Goal: Information Seeking & Learning: Compare options

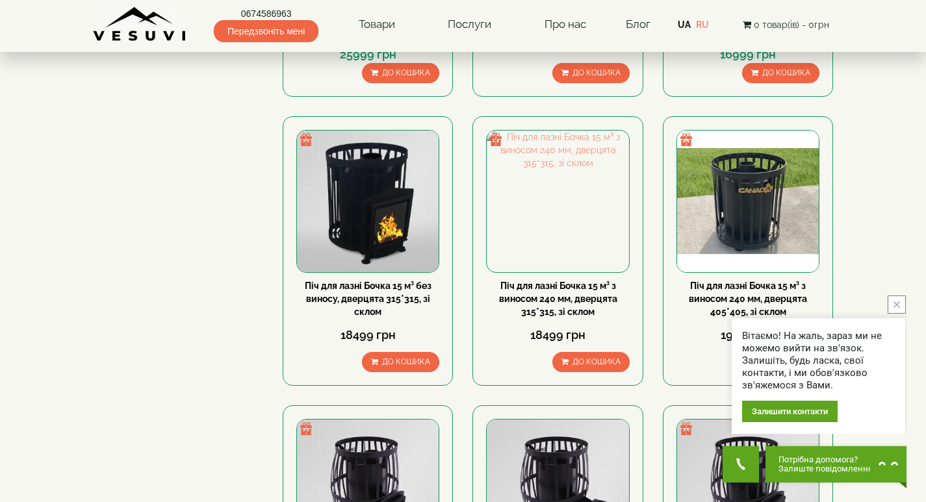
scroll to position [455, 0]
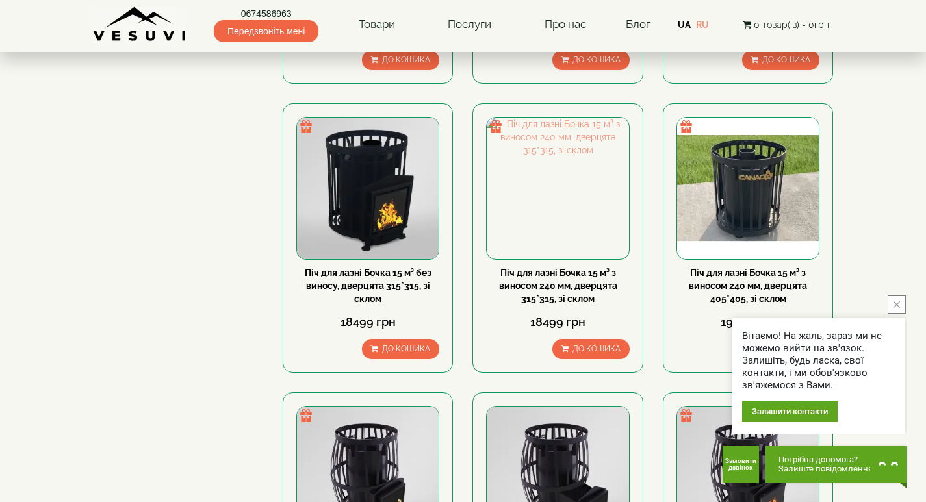
click at [895, 301] on button "close button" at bounding box center [897, 305] width 18 height 18
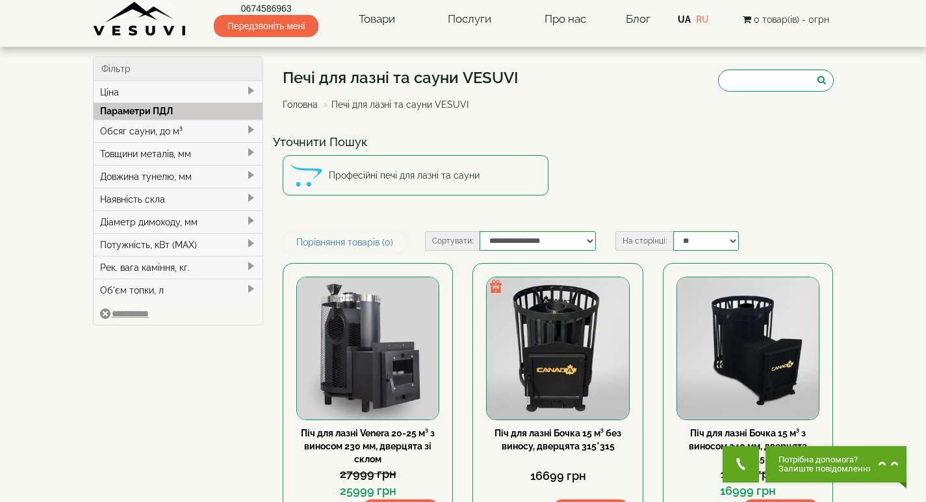
scroll to position [0, 0]
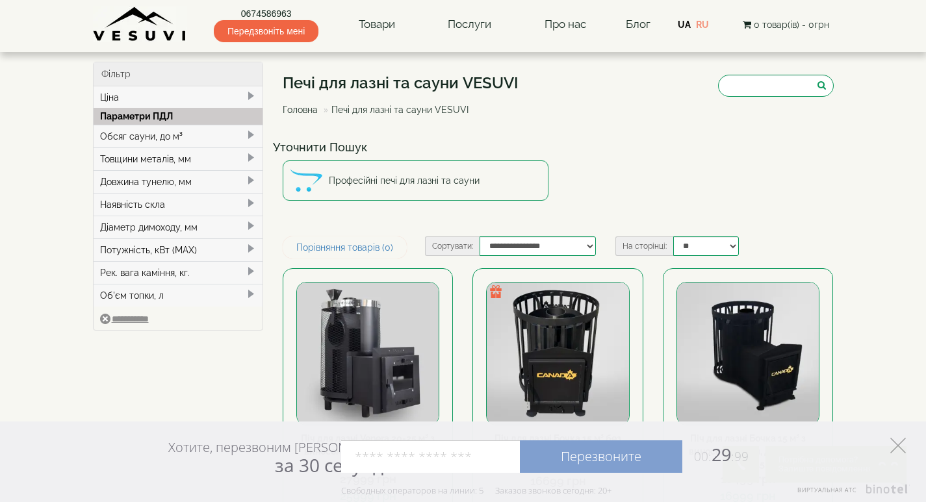
click at [904, 447] on icon "Элемент управления" at bounding box center [898, 446] width 16 height 16
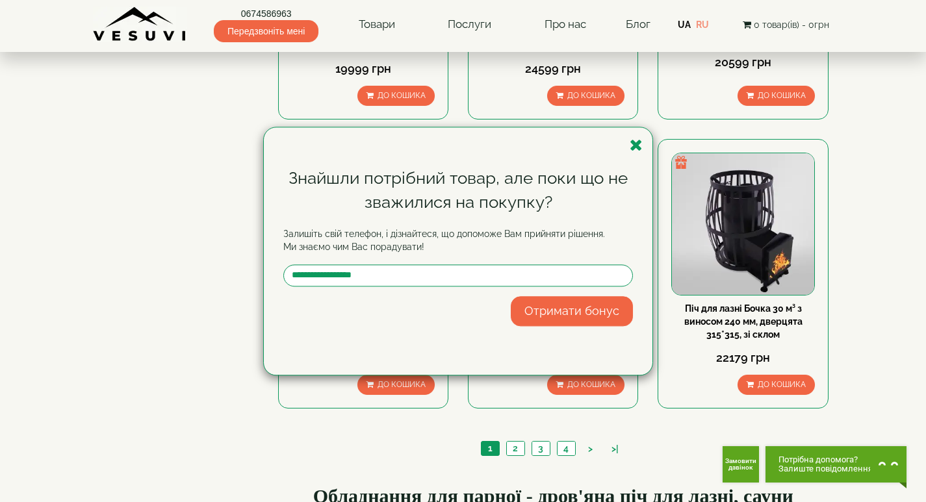
scroll to position [1494, 0]
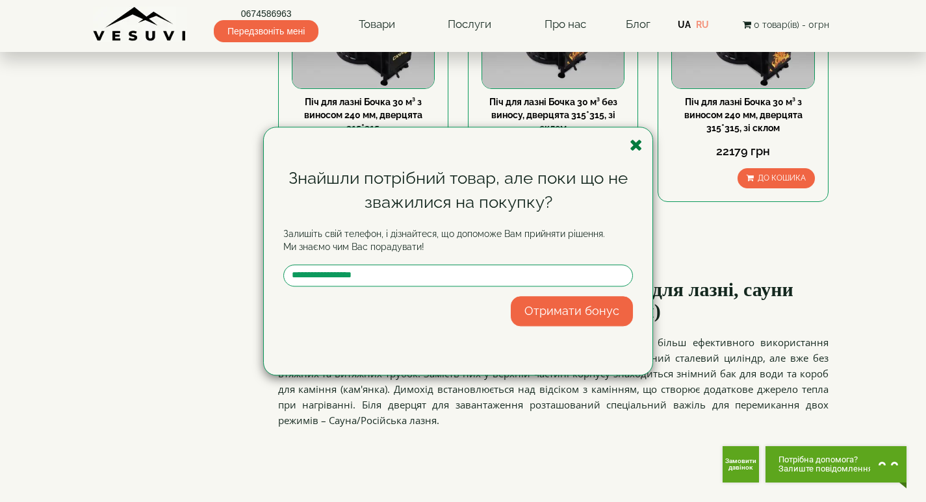
click at [632, 144] on icon "button" at bounding box center [636, 145] width 13 height 16
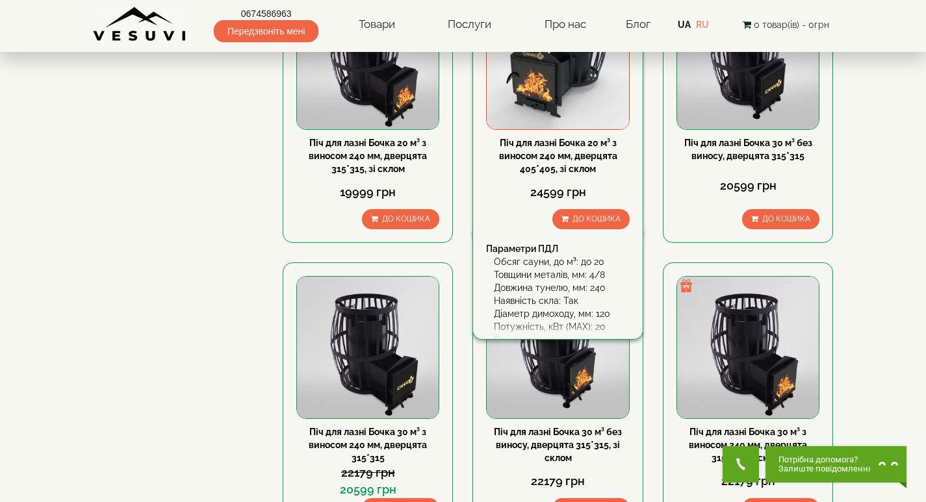
scroll to position [1429, 0]
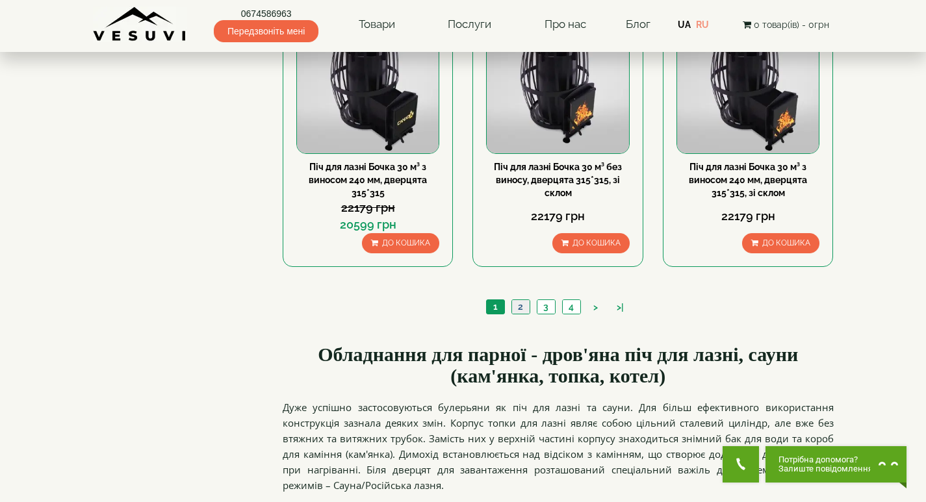
click at [522, 307] on link "2" at bounding box center [520, 307] width 18 height 14
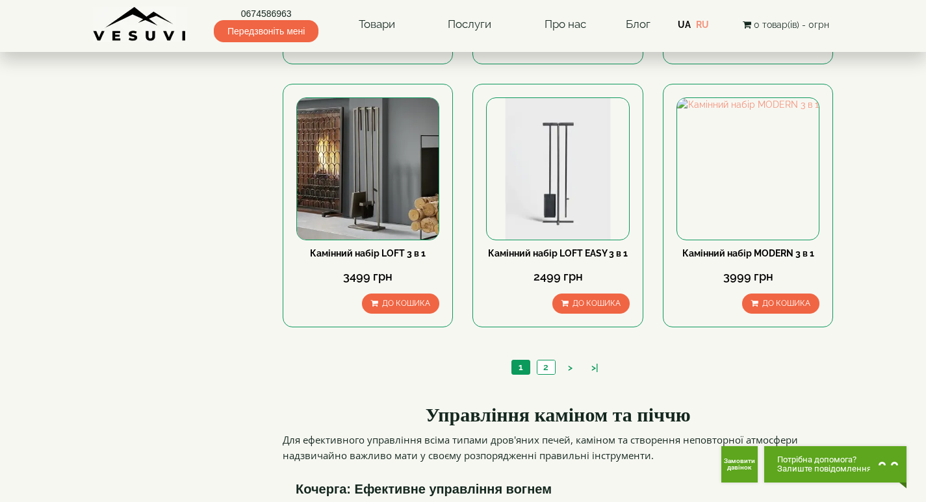
scroll to position [1364, 0]
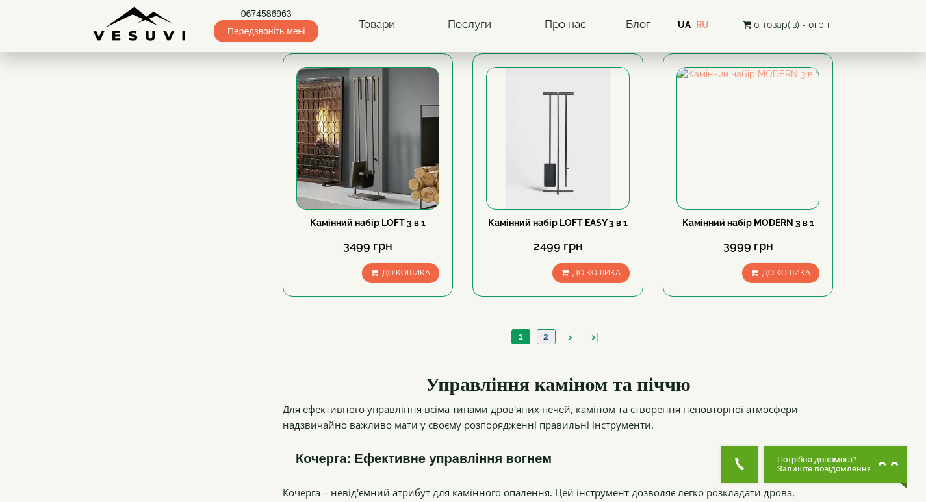
click at [548, 330] on link "2" at bounding box center [546, 337] width 18 height 14
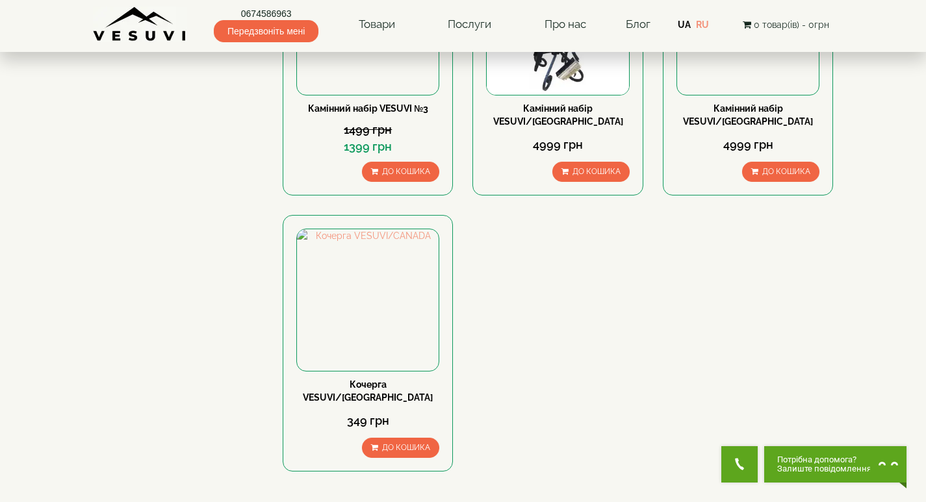
scroll to position [390, 0]
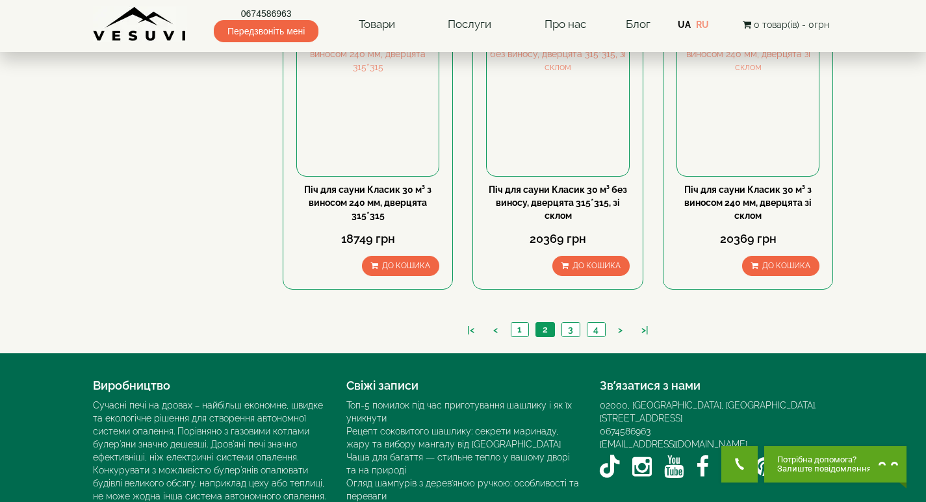
scroll to position [1429, 0]
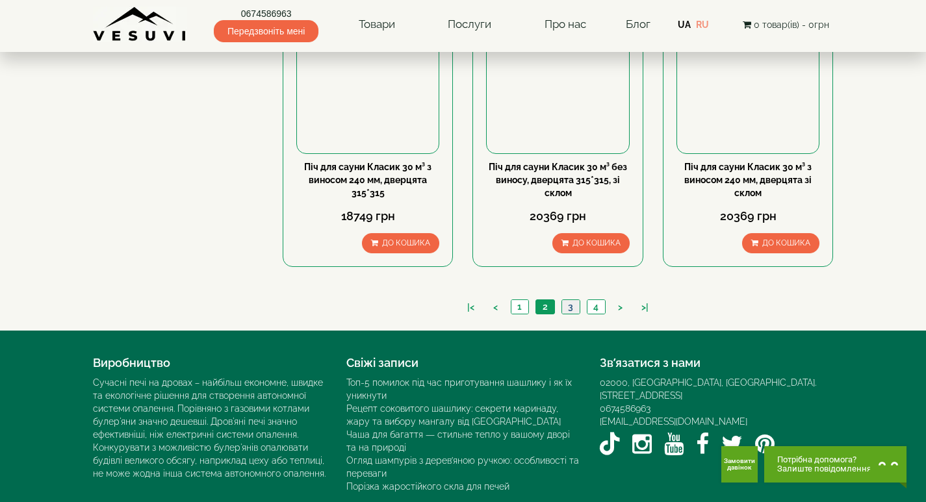
click at [570, 306] on link "3" at bounding box center [570, 307] width 18 height 14
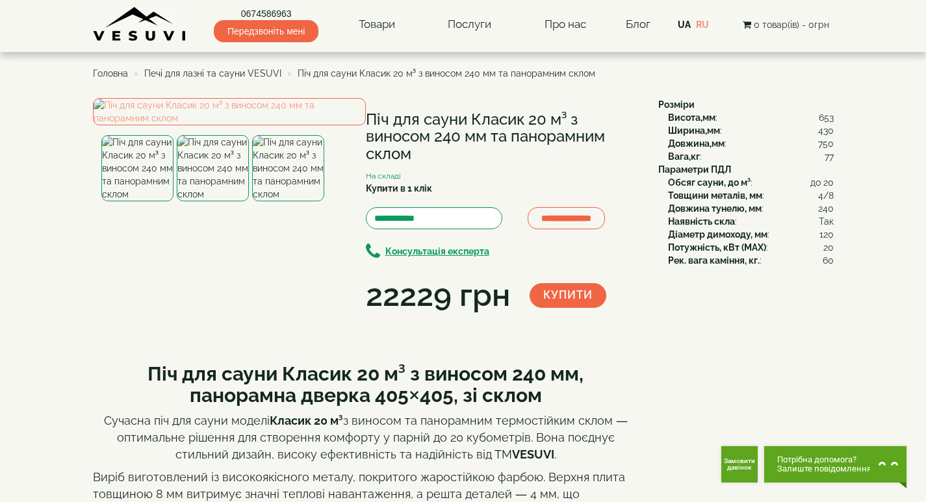
click at [225, 201] on img at bounding box center [213, 168] width 72 height 66
click at [273, 201] on img at bounding box center [288, 168] width 72 height 66
click at [142, 201] on img at bounding box center [137, 168] width 72 height 66
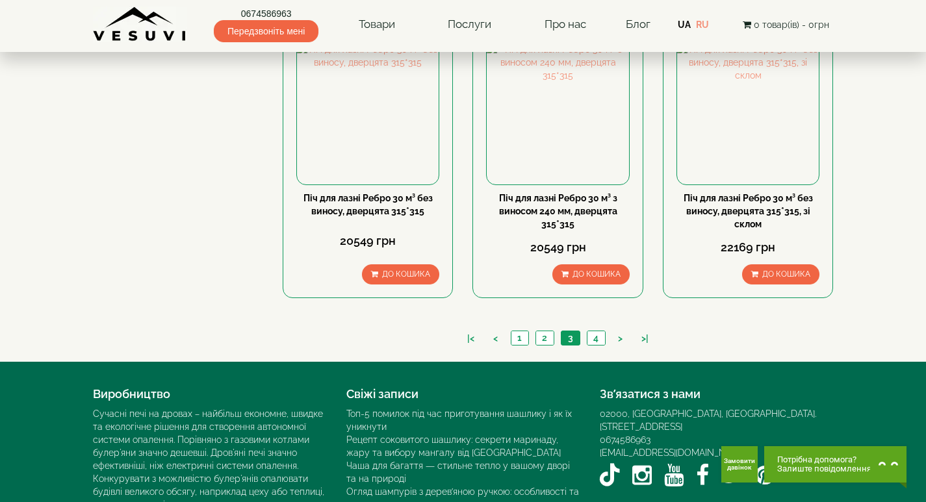
scroll to position [1429, 0]
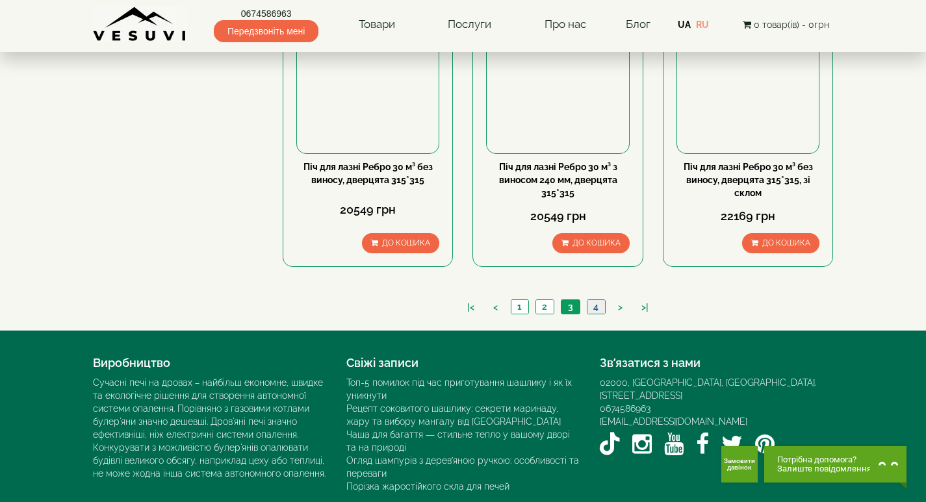
click at [598, 305] on link "4" at bounding box center [596, 307] width 18 height 14
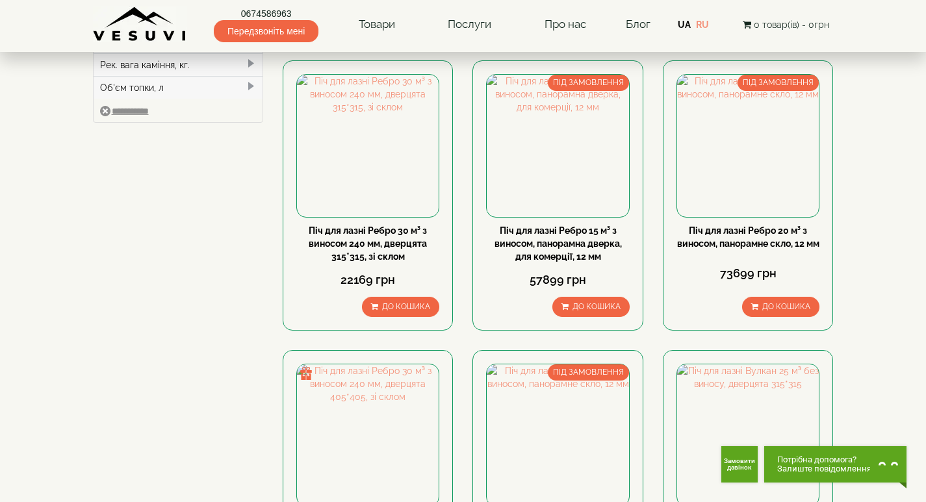
scroll to position [130, 0]
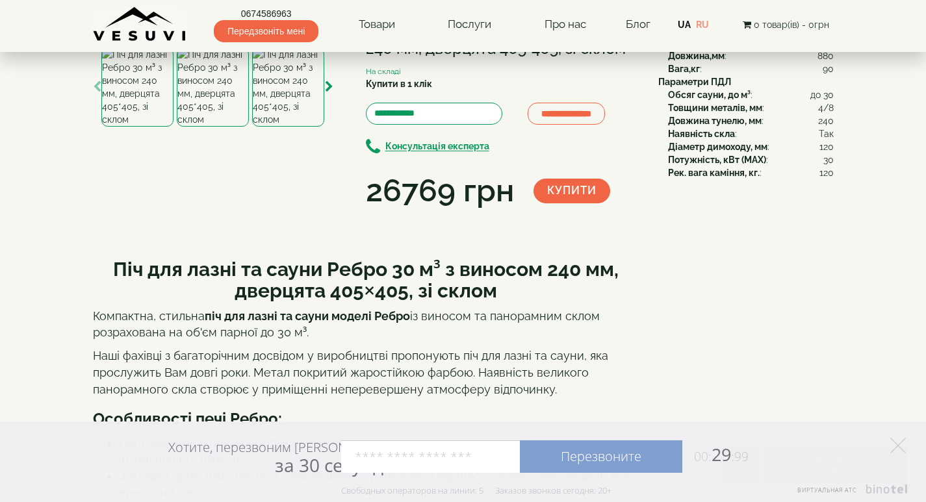
scroll to position [65, 0]
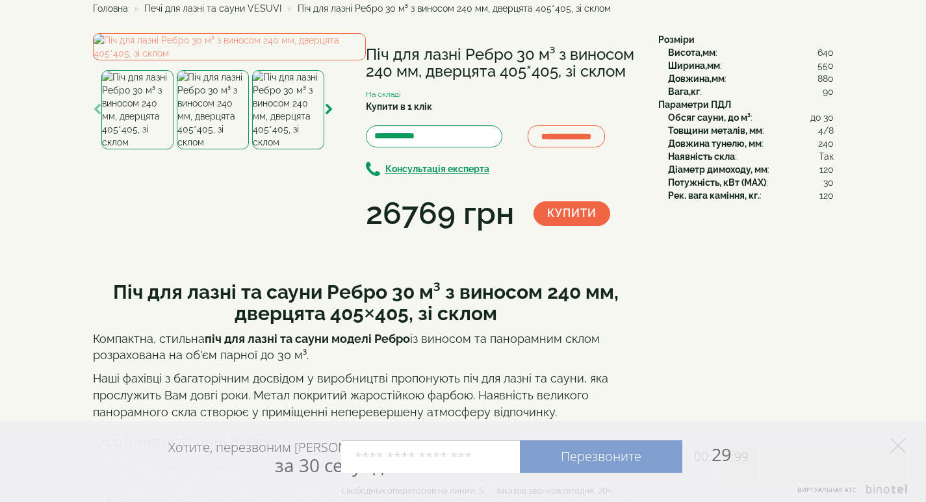
click at [221, 149] on img at bounding box center [213, 109] width 72 height 79
click at [315, 149] on img at bounding box center [288, 109] width 72 height 79
click at [328, 116] on icon "button" at bounding box center [329, 110] width 8 height 12
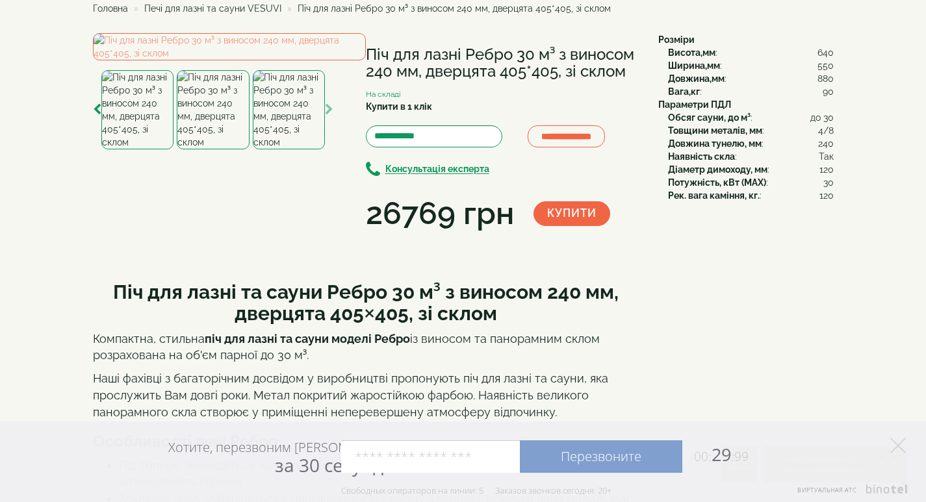
click at [208, 149] on img at bounding box center [213, 109] width 72 height 79
click at [275, 149] on img at bounding box center [289, 109] width 72 height 79
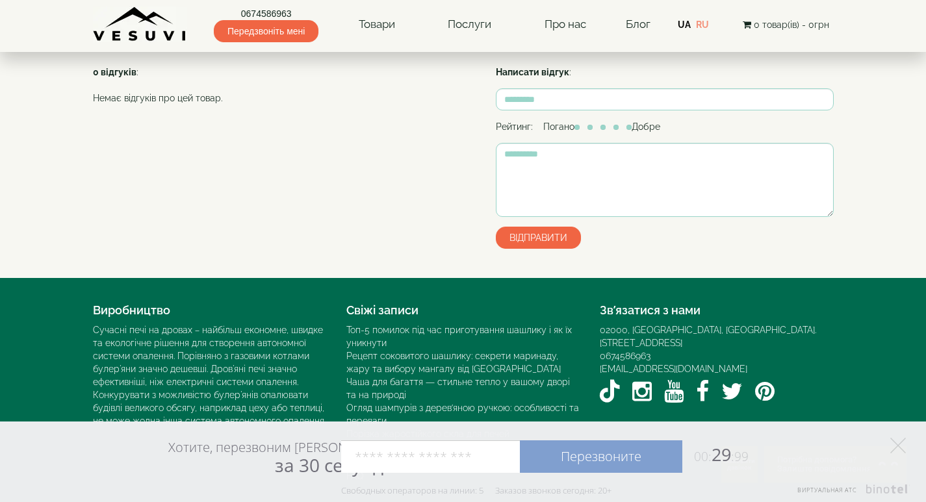
scroll to position [1383, 0]
click at [902, 445] on icon at bounding box center [898, 446] width 16 height 16
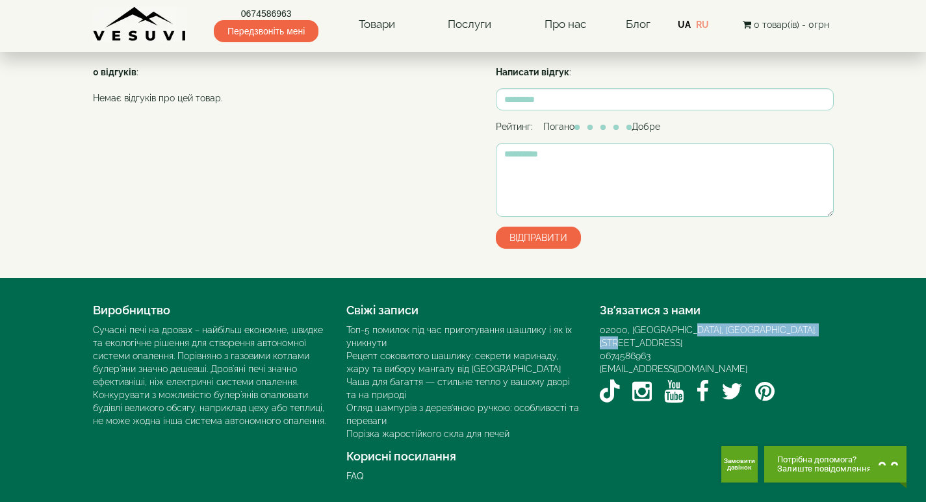
drag, startPoint x: 816, startPoint y: 328, endPoint x: 678, endPoint y: 336, distance: 138.6
click at [678, 336] on div "02000, [GEOGRAPHIC_DATA], [GEOGRAPHIC_DATA]. [STREET_ADDRESS]" at bounding box center [717, 337] width 234 height 26
copy div "Київ, Мисливський провулок, 1Б"
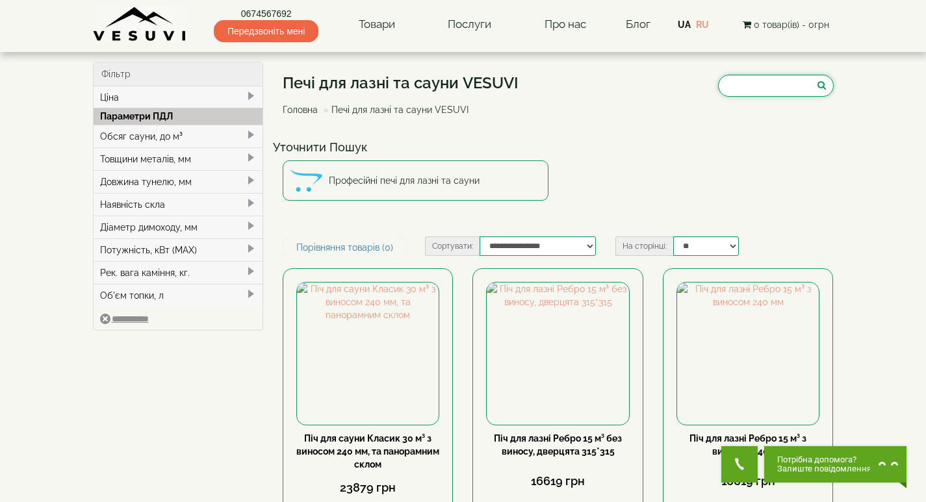
click at [759, 82] on input "search" at bounding box center [776, 86] width 116 height 22
click at [614, 109] on div "Печі для лазні та сауни VESUVI Головна Печі для лазні та сауни VESUVI" at bounding box center [558, 98] width 551 height 73
click at [722, 241] on select "** ** ** ** ***" at bounding box center [706, 246] width 66 height 19
select select "**********"
click at [673, 237] on select "** ** ** ** ***" at bounding box center [706, 246] width 66 height 19
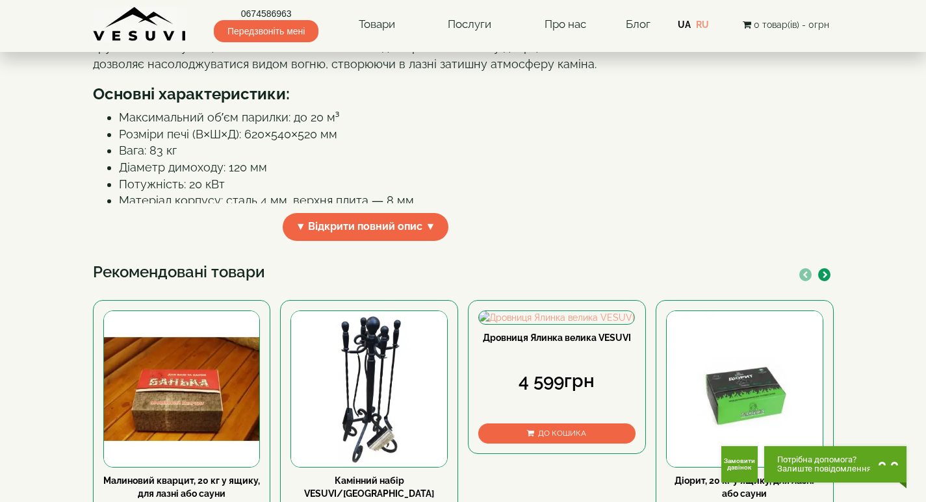
scroll to position [455, 0]
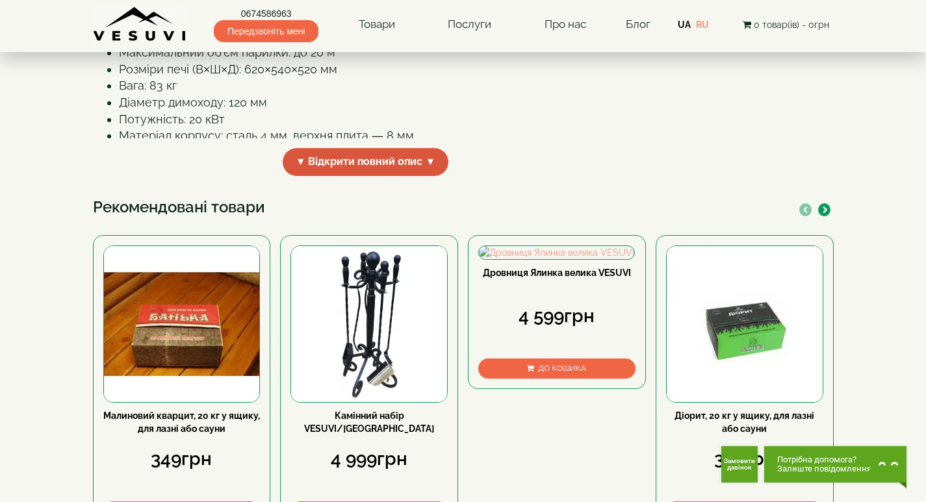
click at [353, 176] on span "▼ Відкрити повний опис ▼" at bounding box center [366, 162] width 166 height 28
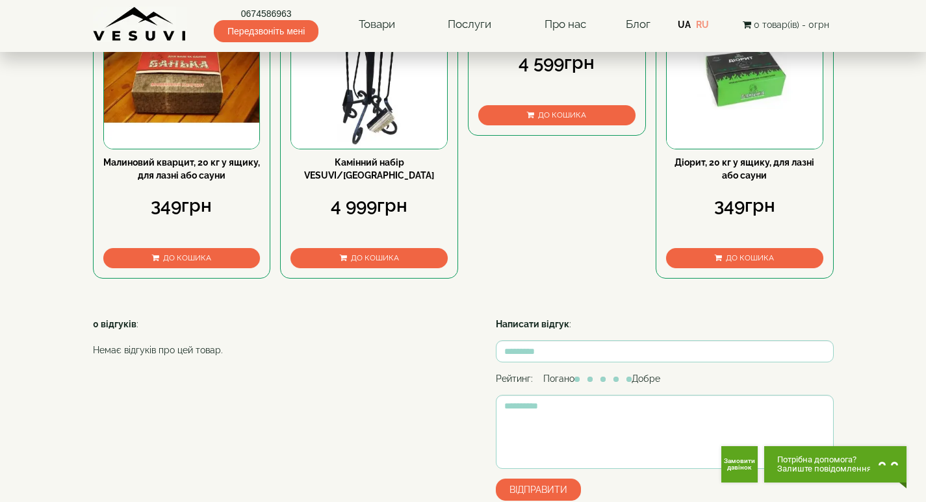
scroll to position [1754, 0]
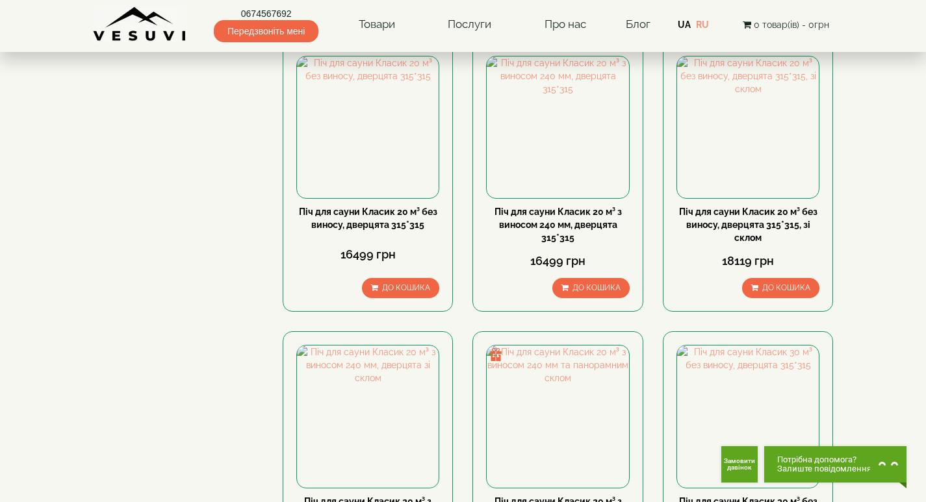
scroll to position [2339, 0]
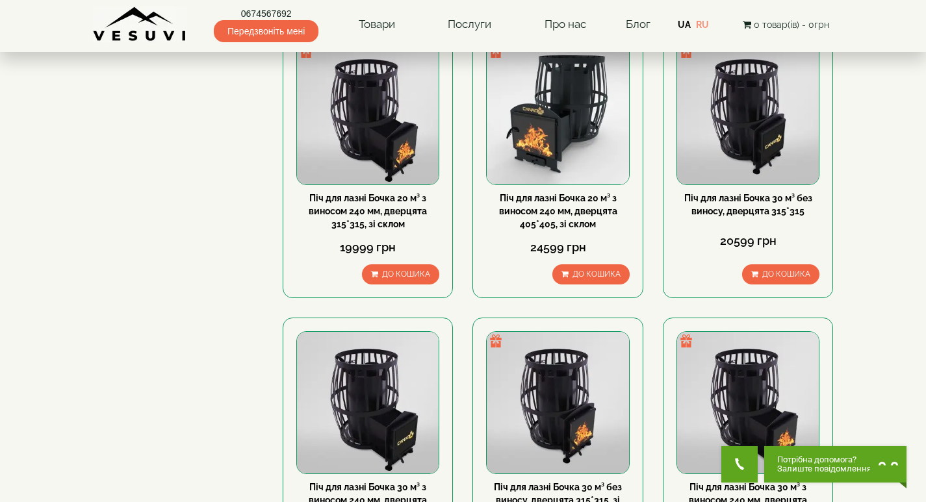
scroll to position [1105, 0]
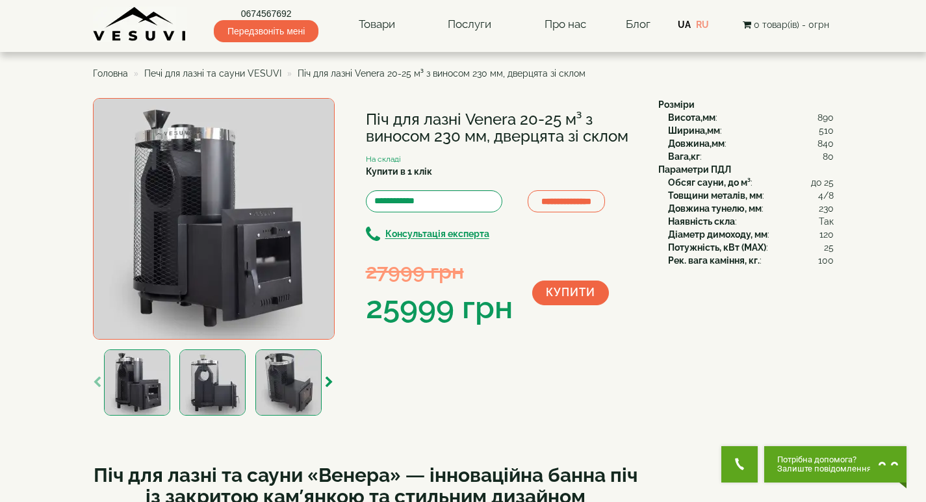
click at [206, 385] on img at bounding box center [212, 383] width 66 height 66
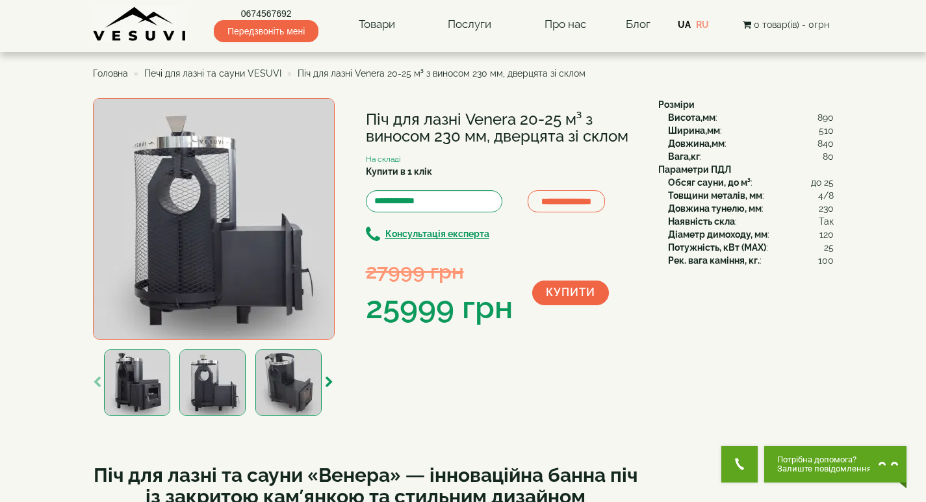
click at [280, 381] on img at bounding box center [288, 383] width 66 height 66
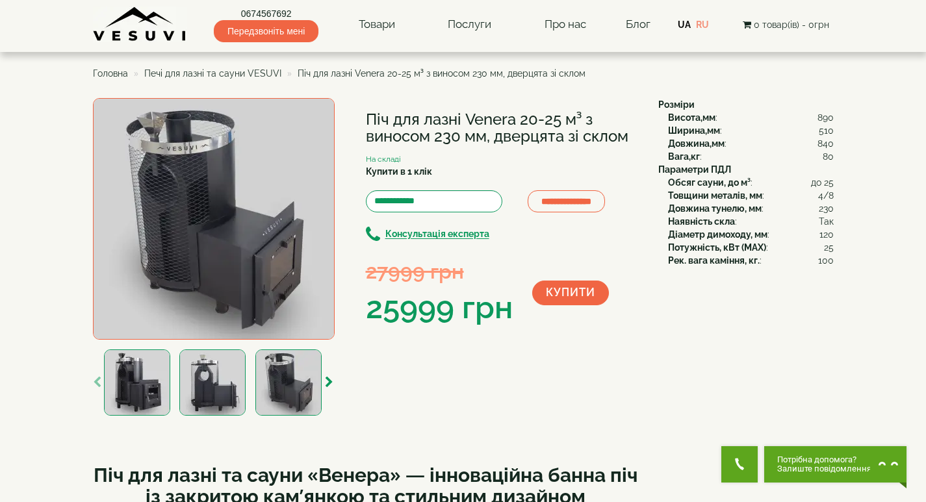
click at [199, 209] on img at bounding box center [214, 219] width 242 height 242
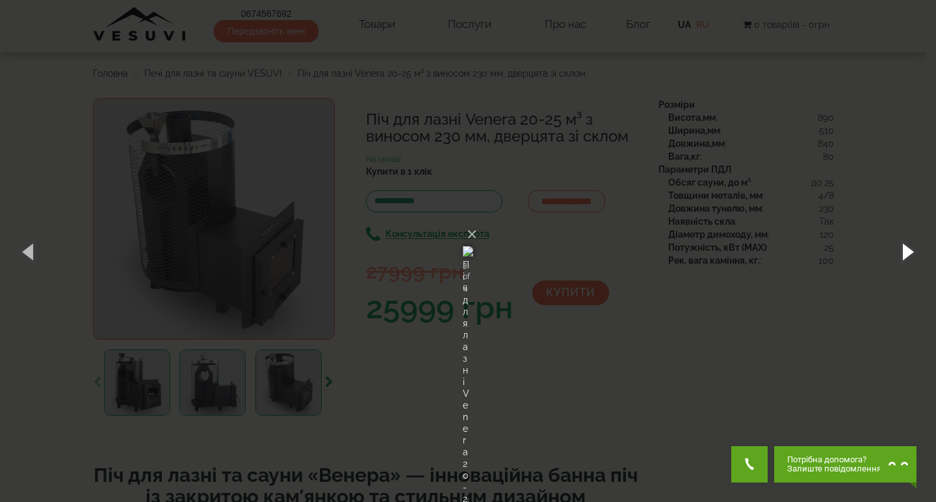
click at [904, 248] on button "button" at bounding box center [906, 251] width 58 height 71
click at [477, 220] on button "×" at bounding box center [472, 234] width 10 height 29
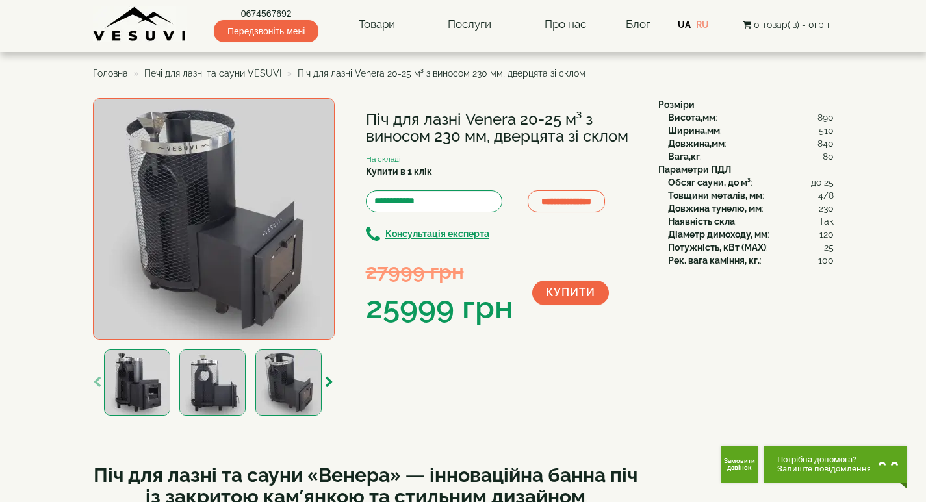
click at [246, 70] on span "Печі для лазні та сауни VESUVI" at bounding box center [212, 73] width 137 height 10
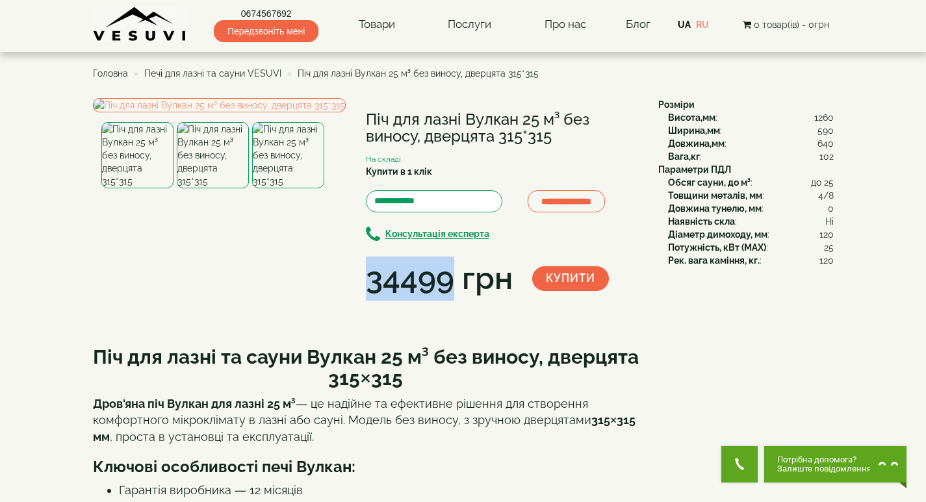
drag, startPoint x: 370, startPoint y: 285, endPoint x: 446, endPoint y: 282, distance: 75.4
click at [446, 282] on div "34499 грн" at bounding box center [439, 279] width 147 height 44
drag, startPoint x: 450, startPoint y: 283, endPoint x: 370, endPoint y: 286, distance: 79.3
click at [370, 286] on div "34499 грн" at bounding box center [439, 279] width 147 height 44
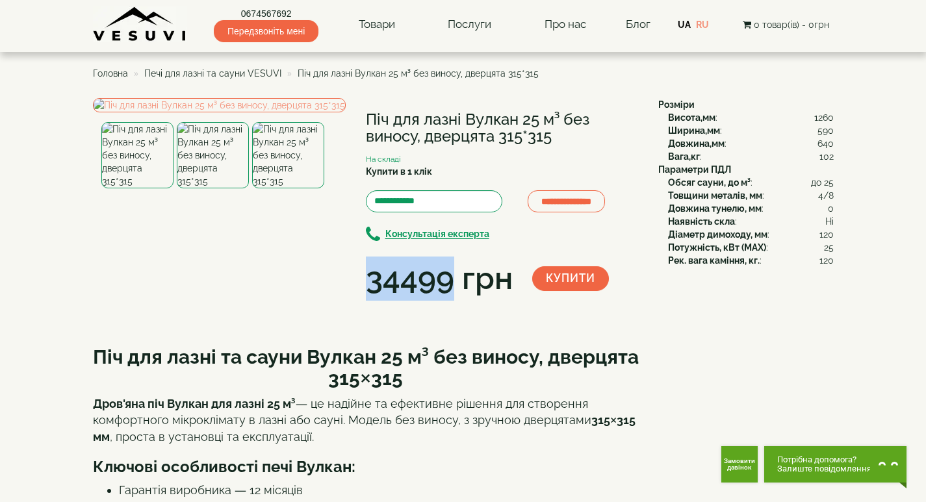
click at [370, 286] on div "34499 грн" at bounding box center [439, 279] width 147 height 44
drag, startPoint x: 368, startPoint y: 279, endPoint x: 508, endPoint y: 280, distance: 139.7
click at [508, 280] on div "34499 грн" at bounding box center [439, 279] width 147 height 44
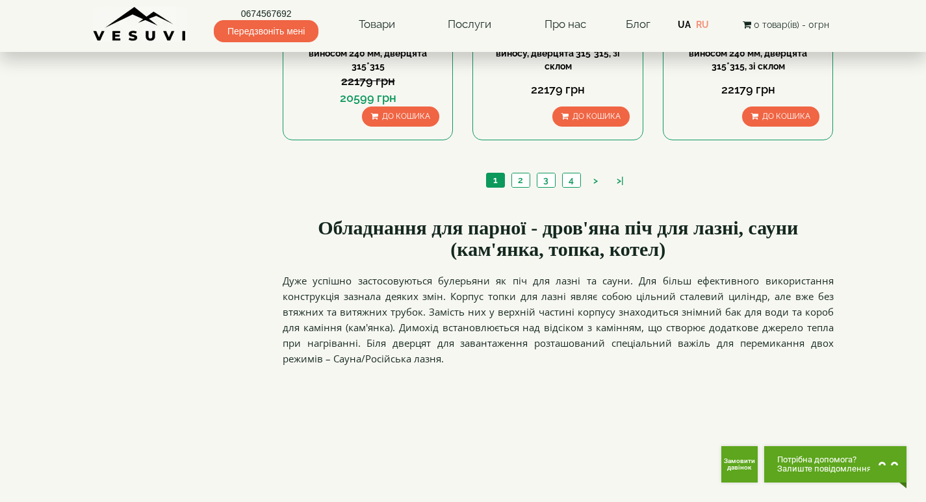
scroll to position [1559, 0]
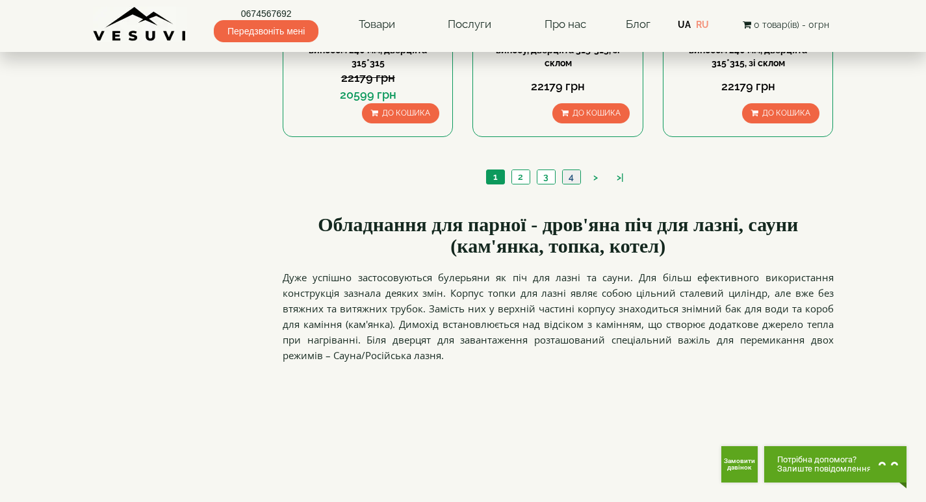
click at [567, 179] on link "4" at bounding box center [571, 177] width 18 height 14
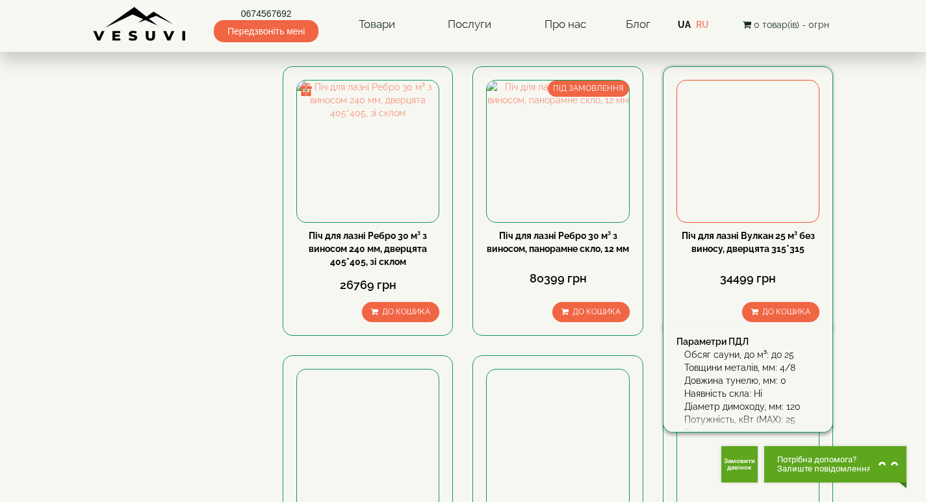
scroll to position [520, 0]
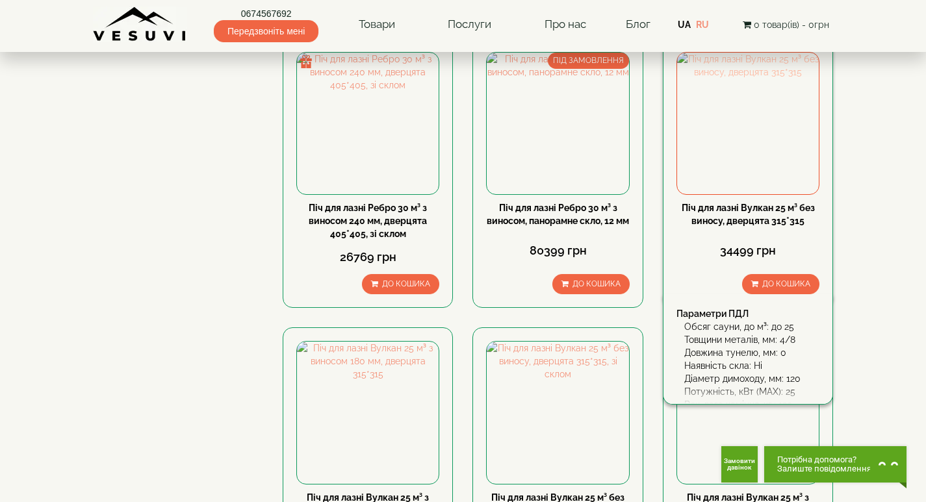
click at [740, 138] on img at bounding box center [748, 124] width 142 height 142
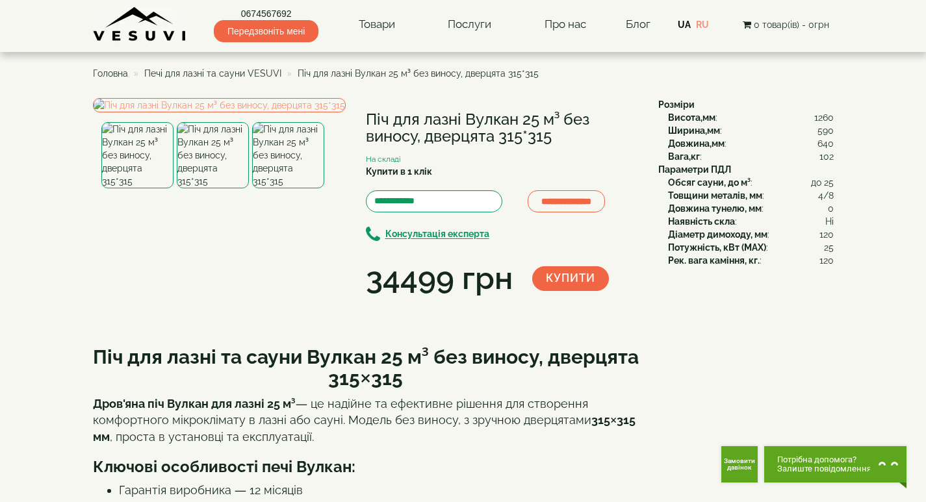
click at [214, 188] on img at bounding box center [213, 155] width 72 height 66
click at [277, 188] on img at bounding box center [288, 155] width 72 height 66
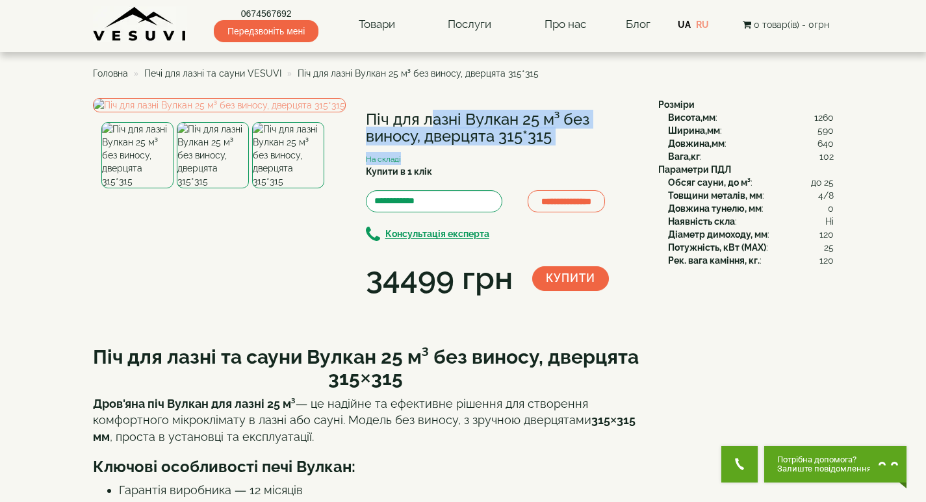
drag, startPoint x: 366, startPoint y: 118, endPoint x: 583, endPoint y: 147, distance: 218.9
click at [583, 147] on div "**********" at bounding box center [502, 199] width 273 height 203
click at [554, 138] on h1 "Піч для лазні Вулкан 25 м³ без виносу, дверцята 315*315" at bounding box center [502, 128] width 273 height 34
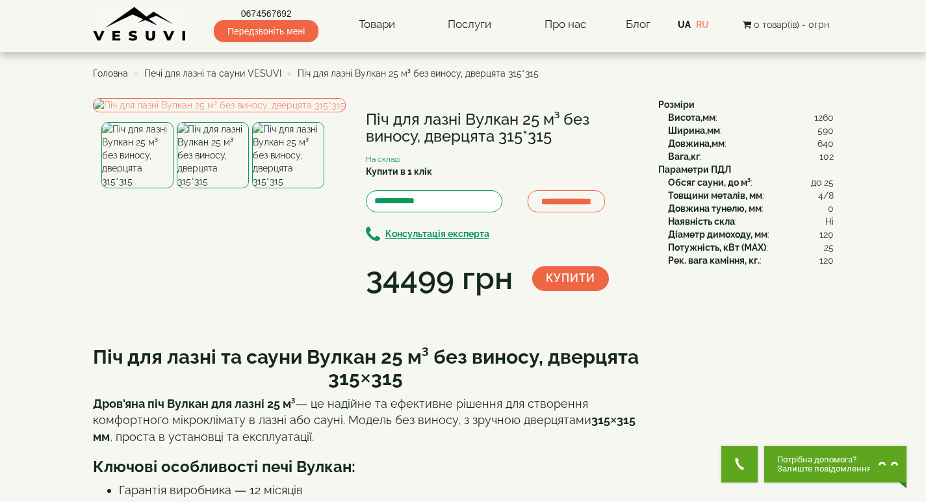
drag, startPoint x: 550, startPoint y: 135, endPoint x: 366, endPoint y: 121, distance: 185.1
click at [366, 121] on h1 "Піч для лазні Вулкан 25 м³ без виносу, дверцята 315*315" at bounding box center [502, 128] width 273 height 34
drag, startPoint x: 367, startPoint y: 118, endPoint x: 548, endPoint y: 144, distance: 182.5
click at [548, 144] on h1 "Піч для лазні Вулкан 25 м³ без виносу, дверцята 315*315" at bounding box center [502, 128] width 273 height 34
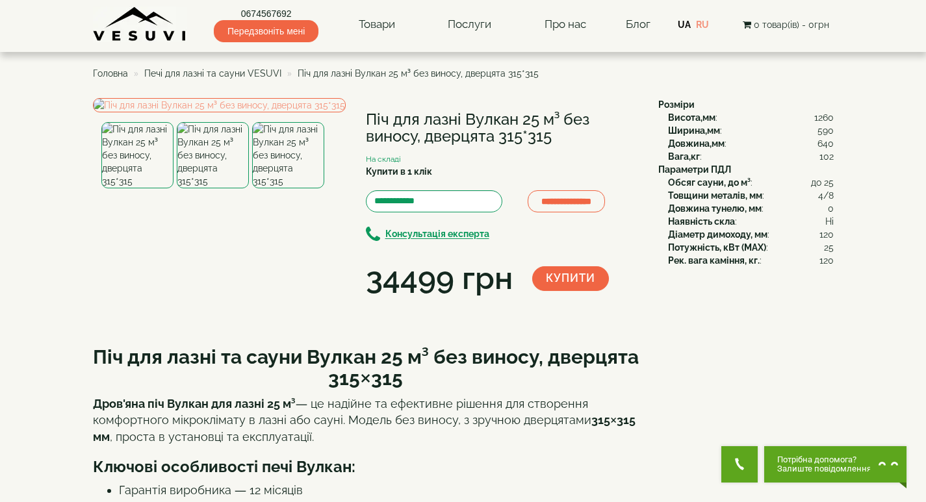
click at [549, 142] on h1 "Піч для лазні Вулкан 25 м³ без виносу, дверцята 315*315" at bounding box center [502, 128] width 273 height 34
click at [136, 188] on img at bounding box center [137, 155] width 72 height 66
click at [293, 188] on img at bounding box center [288, 155] width 72 height 66
click at [144, 188] on img at bounding box center [137, 155] width 72 height 66
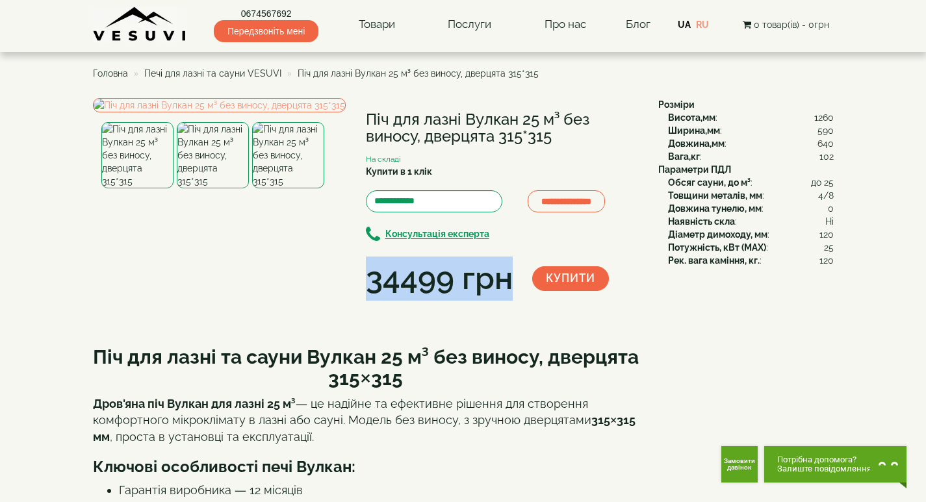
drag, startPoint x: 368, startPoint y: 278, endPoint x: 505, endPoint y: 279, distance: 136.5
click at [505, 279] on div "34499 грн" at bounding box center [439, 279] width 147 height 44
drag, startPoint x: 507, startPoint y: 281, endPoint x: 373, endPoint y: 281, distance: 133.8
click at [373, 281] on div "34499 грн" at bounding box center [439, 279] width 147 height 44
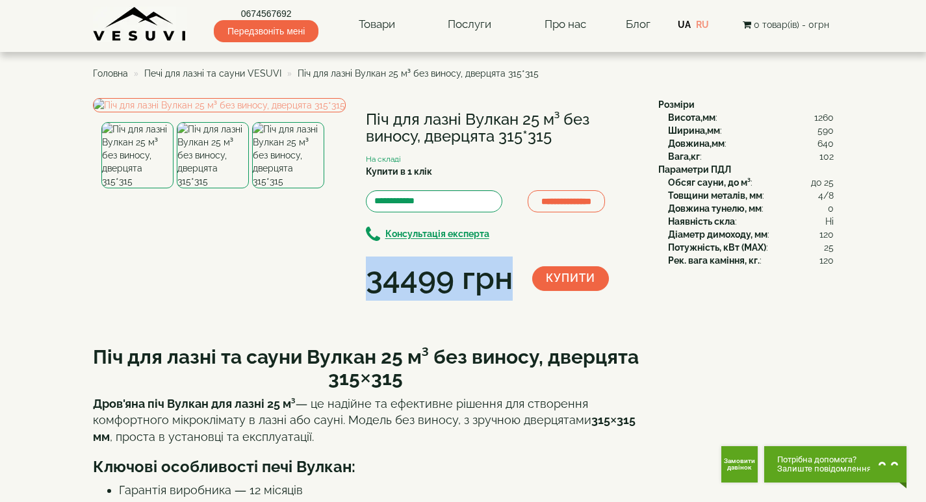
click at [373, 281] on div "34499 грн" at bounding box center [439, 279] width 147 height 44
drag, startPoint x: 368, startPoint y: 281, endPoint x: 506, endPoint y: 281, distance: 138.4
click at [506, 281] on div "34499 грн" at bounding box center [439, 279] width 147 height 44
click at [509, 281] on div "34499 грн" at bounding box center [439, 279] width 147 height 44
drag, startPoint x: 510, startPoint y: 281, endPoint x: 371, endPoint y: 284, distance: 139.1
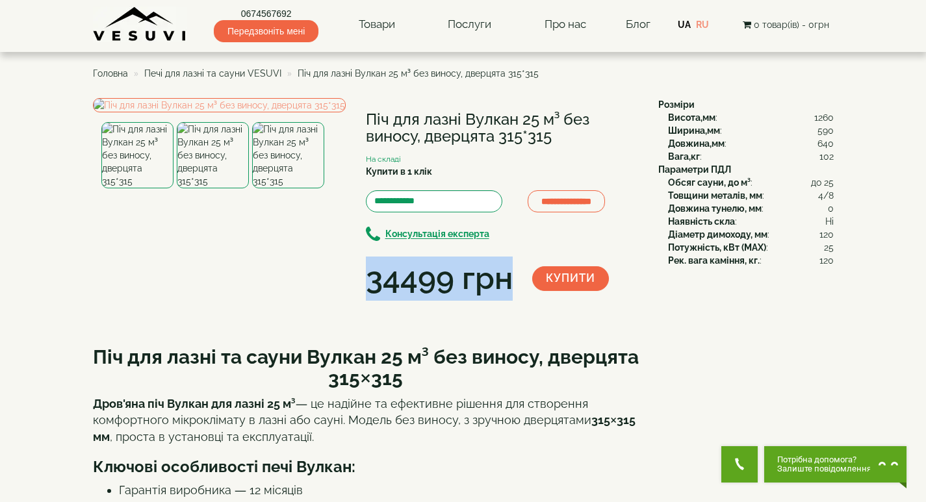
click at [371, 284] on div "34499 грн" at bounding box center [439, 279] width 147 height 44
click at [370, 284] on div "34499 грн" at bounding box center [439, 279] width 147 height 44
drag, startPoint x: 370, startPoint y: 283, endPoint x: 505, endPoint y: 285, distance: 135.2
click at [505, 285] on div "34499 грн" at bounding box center [439, 279] width 147 height 44
click at [508, 283] on div "34499 грн" at bounding box center [439, 279] width 147 height 44
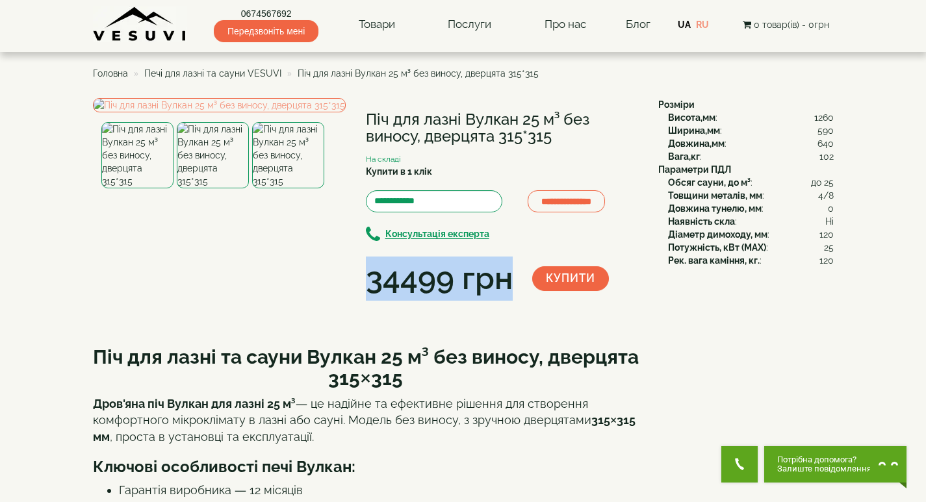
click at [513, 282] on div "34499 грн" at bounding box center [449, 279] width 166 height 44
drag, startPoint x: 513, startPoint y: 281, endPoint x: 370, endPoint y: 290, distance: 143.9
click at [370, 290] on div "34499 грн" at bounding box center [449, 279] width 166 height 44
click at [370, 284] on div "34499 грн" at bounding box center [439, 279] width 147 height 44
drag, startPoint x: 370, startPoint y: 284, endPoint x: 515, endPoint y: 284, distance: 144.2
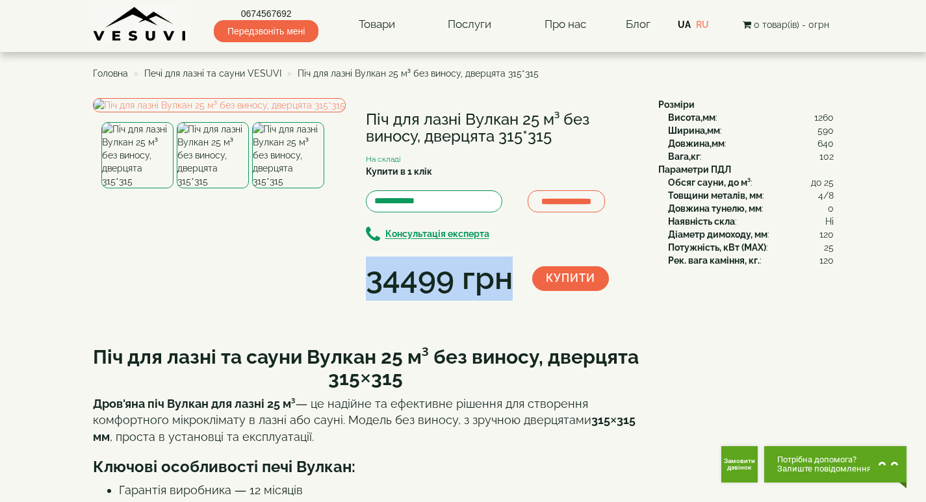
click at [515, 284] on div "34499 грн" at bounding box center [449, 279] width 166 height 44
click at [511, 281] on div "34499 грн" at bounding box center [439, 279] width 147 height 44
drag, startPoint x: 511, startPoint y: 281, endPoint x: 369, endPoint y: 285, distance: 141.7
click at [369, 285] on div "34499 грн" at bounding box center [439, 279] width 147 height 44
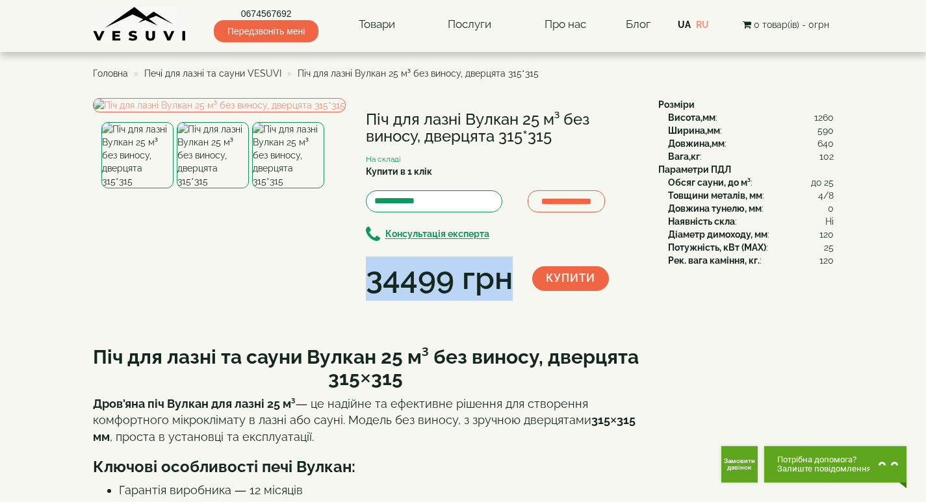
drag, startPoint x: 369, startPoint y: 285, endPoint x: 504, endPoint y: 282, distance: 135.2
click at [504, 282] on div "34499 грн" at bounding box center [439, 279] width 147 height 44
click at [509, 281] on div "34499 грн" at bounding box center [439, 279] width 147 height 44
drag, startPoint x: 509, startPoint y: 281, endPoint x: 366, endPoint y: 282, distance: 142.9
click at [366, 282] on div "34499 грн" at bounding box center [439, 279] width 147 height 44
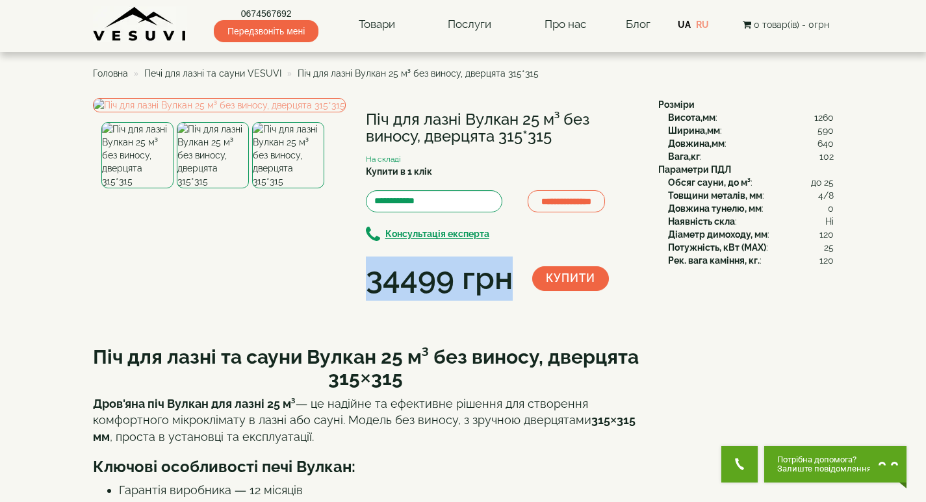
click at [370, 283] on div "34499 грн" at bounding box center [439, 279] width 147 height 44
drag, startPoint x: 370, startPoint y: 283, endPoint x: 513, endPoint y: 283, distance: 142.3
click at [513, 283] on div "34499 грн" at bounding box center [449, 279] width 166 height 44
drag, startPoint x: 509, startPoint y: 281, endPoint x: 372, endPoint y: 285, distance: 137.8
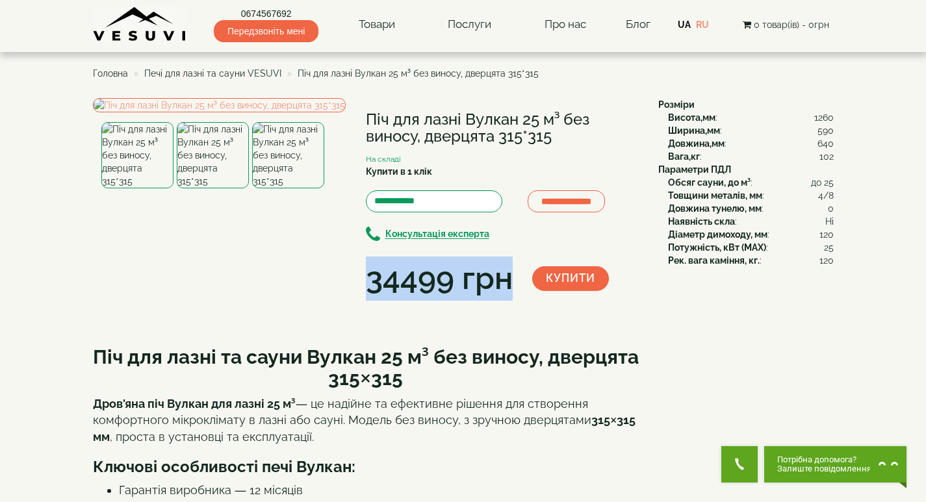
click at [372, 285] on div "34499 грн" at bounding box center [439, 279] width 147 height 44
drag, startPoint x: 372, startPoint y: 284, endPoint x: 505, endPoint y: 281, distance: 133.2
click at [505, 281] on div "34499 грн" at bounding box center [439, 279] width 147 height 44
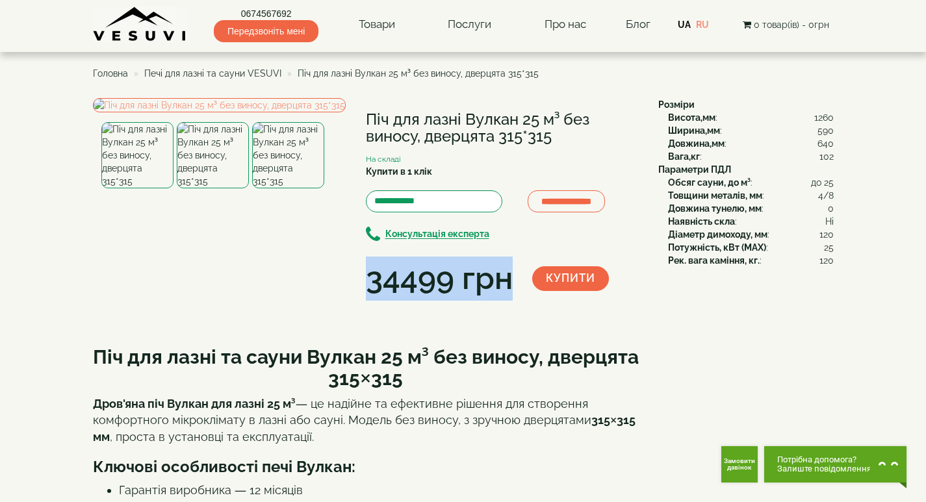
drag, startPoint x: 509, startPoint y: 280, endPoint x: 373, endPoint y: 284, distance: 136.5
click at [373, 284] on div "34499 грн" at bounding box center [439, 279] width 147 height 44
drag, startPoint x: 370, startPoint y: 281, endPoint x: 505, endPoint y: 283, distance: 135.2
click at [505, 283] on div "34499 грн" at bounding box center [439, 279] width 147 height 44
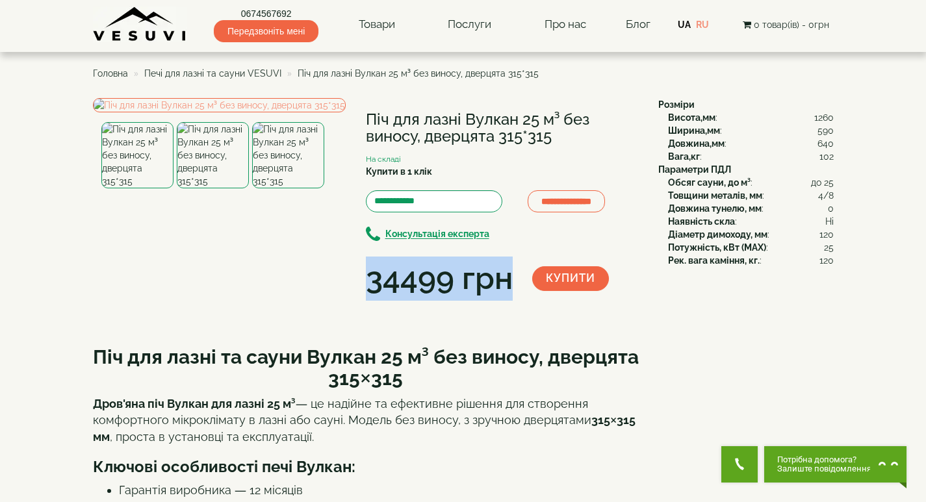
click at [505, 283] on div "34499 грн" at bounding box center [439, 279] width 147 height 44
drag, startPoint x: 512, startPoint y: 282, endPoint x: 368, endPoint y: 287, distance: 143.7
click at [368, 287] on div "34499 грн" at bounding box center [439, 279] width 147 height 44
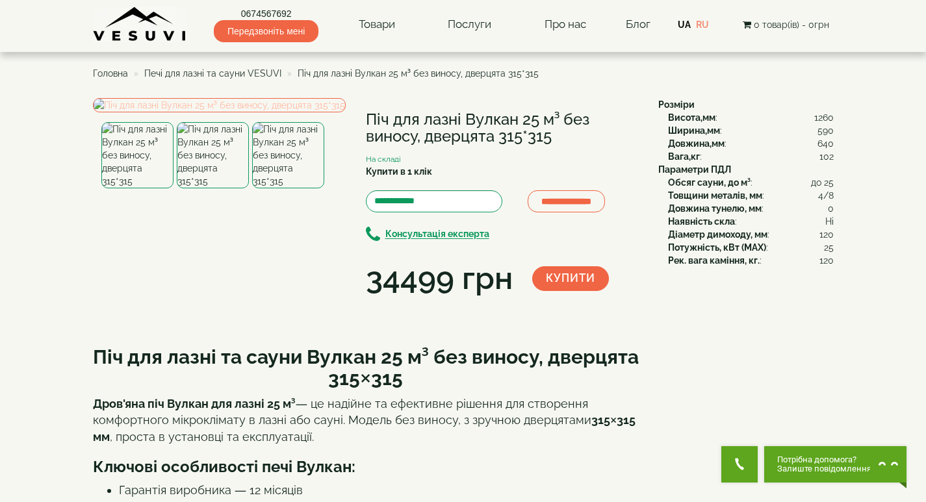
click at [261, 112] on img at bounding box center [219, 105] width 253 height 14
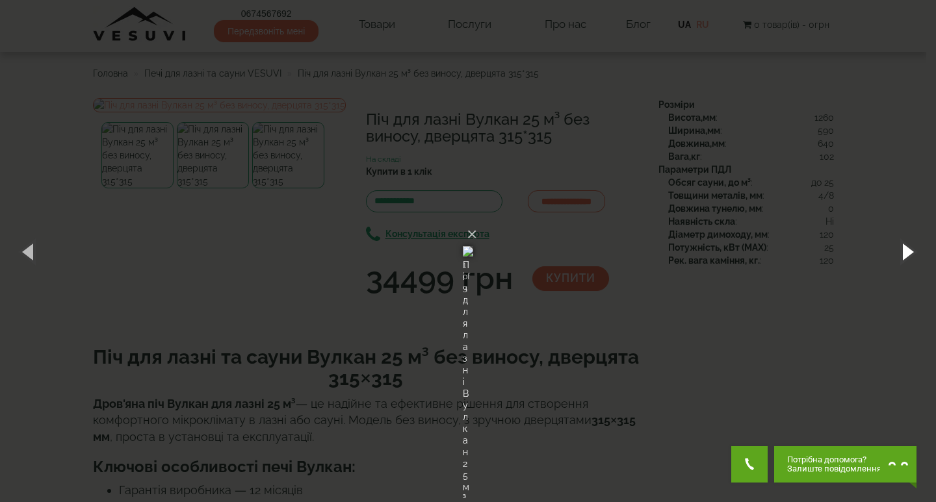
click at [904, 250] on button "button" at bounding box center [906, 251] width 58 height 71
click at [477, 220] on button "×" at bounding box center [472, 234] width 10 height 29
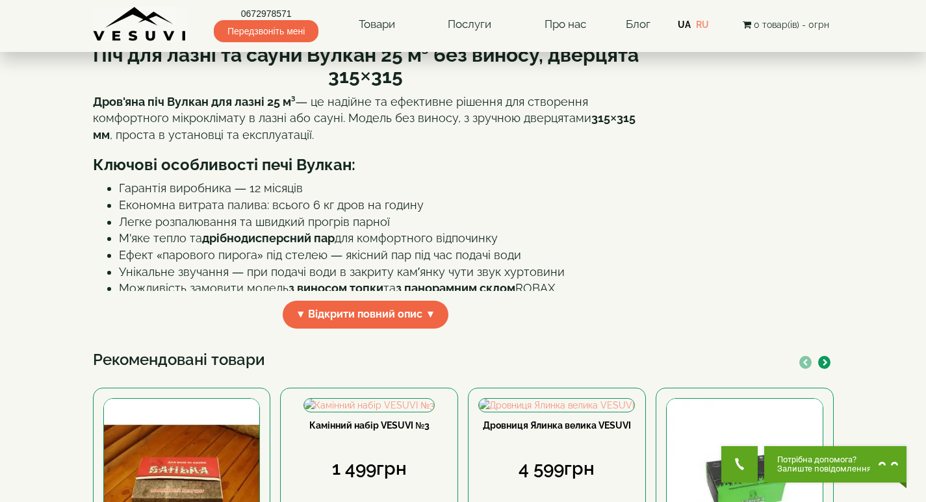
scroll to position [325, 0]
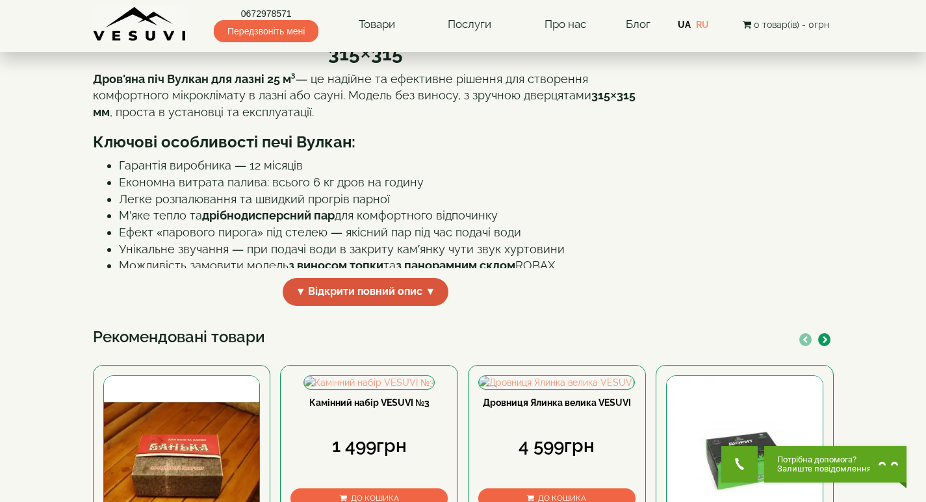
click at [335, 306] on span "▼ Відкрити повний опис ▼" at bounding box center [366, 292] width 166 height 28
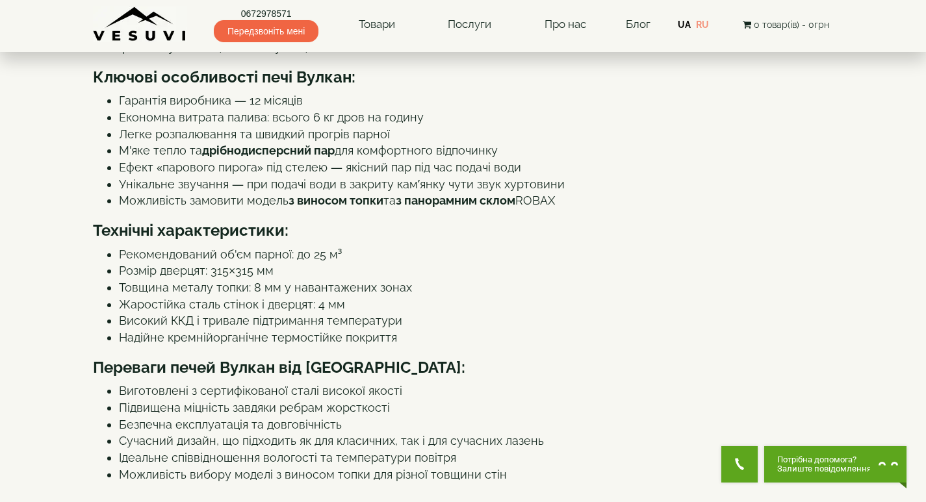
scroll to position [0, 0]
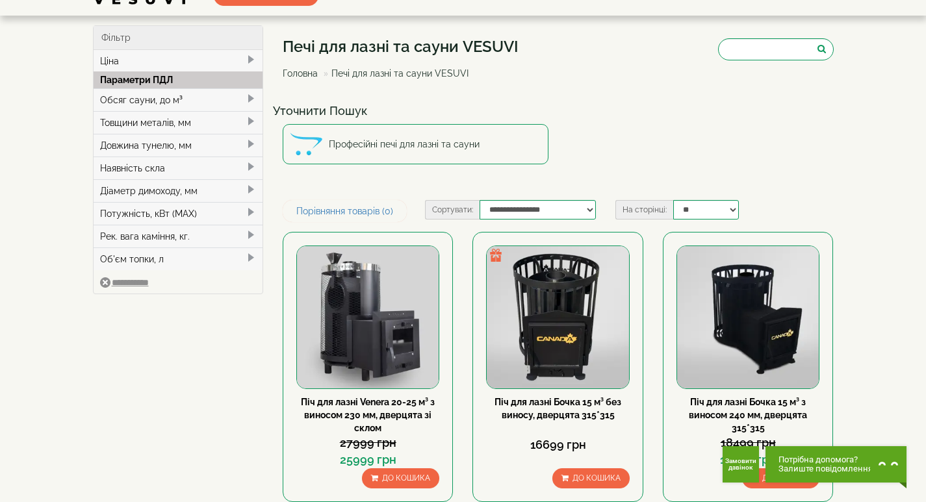
scroll to position [65, 0]
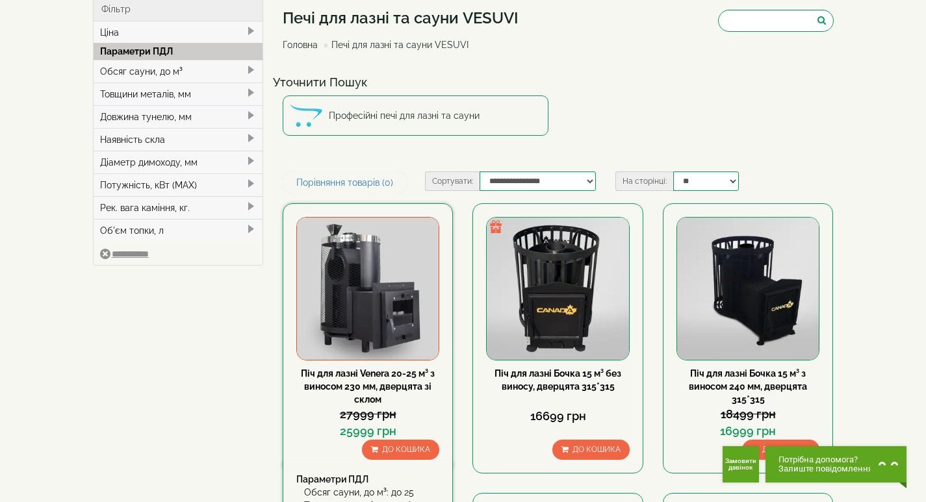
click at [372, 279] on img at bounding box center [368, 289] width 142 height 142
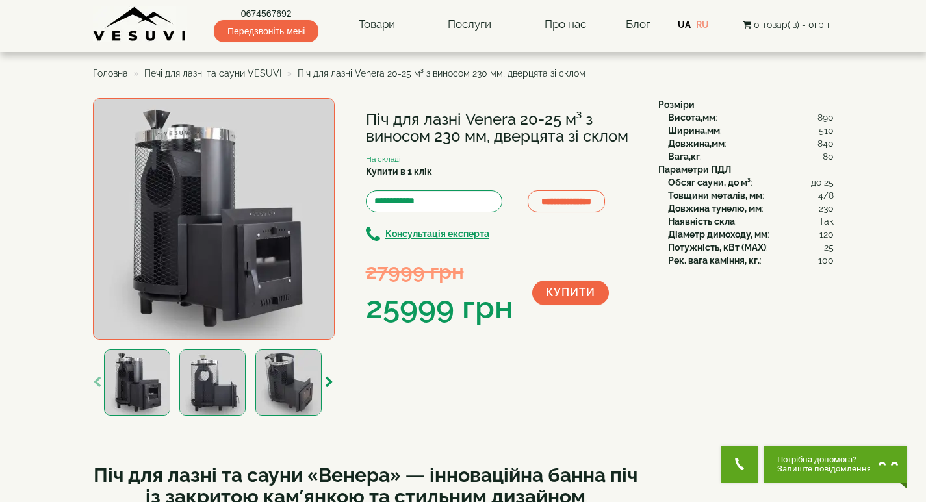
click at [214, 370] on img at bounding box center [212, 383] width 66 height 66
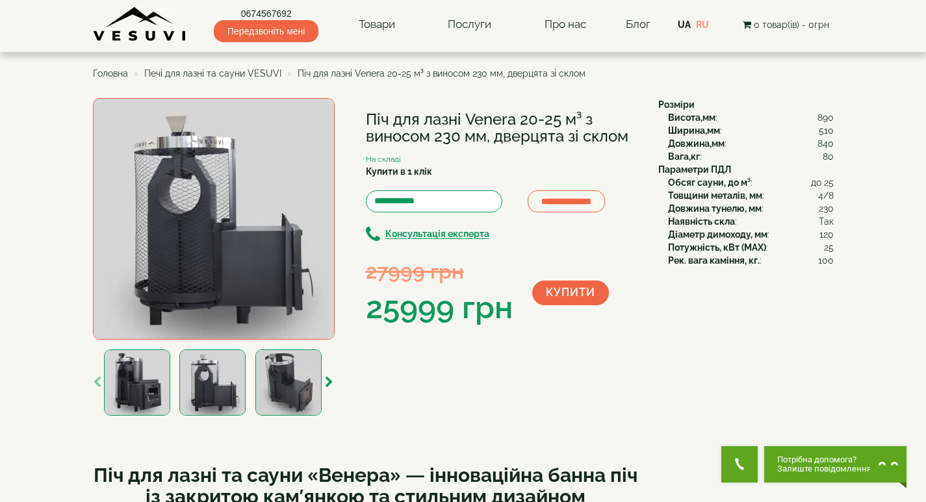
click at [292, 370] on img at bounding box center [288, 383] width 66 height 66
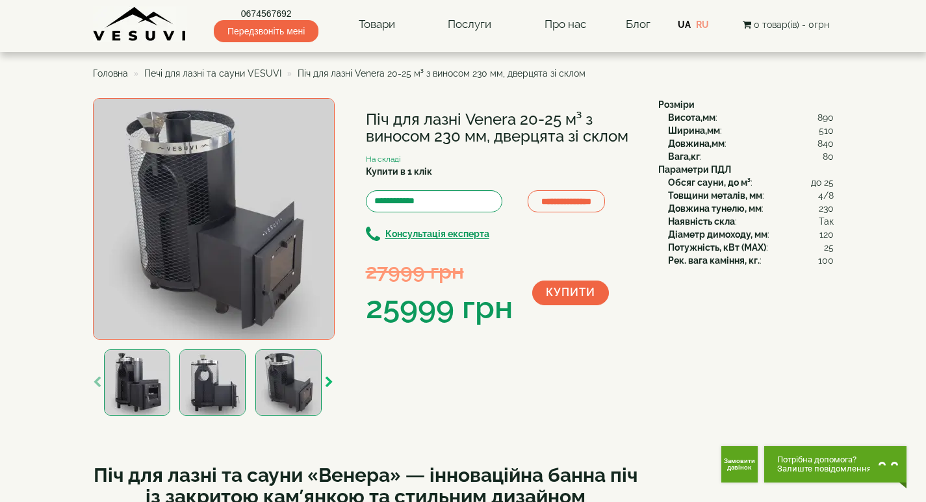
click at [329, 380] on icon "button" at bounding box center [329, 383] width 8 height 12
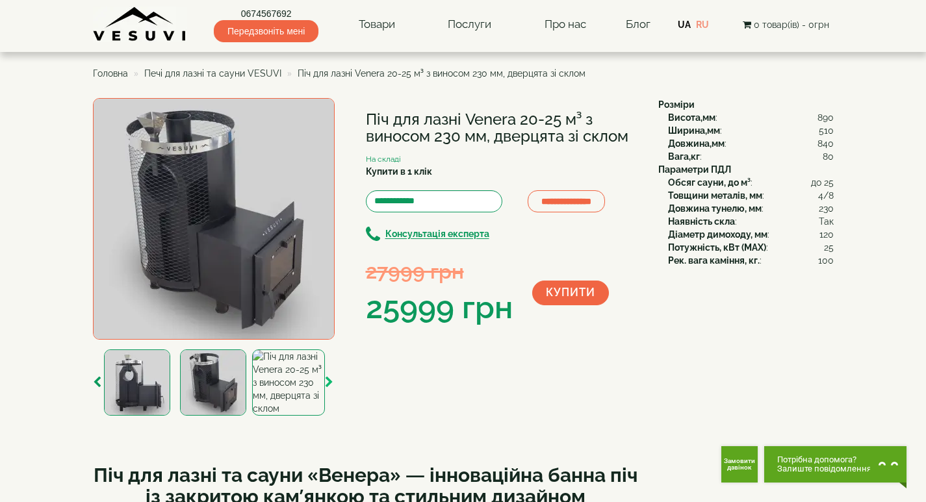
click at [329, 380] on icon "button" at bounding box center [329, 383] width 8 height 12
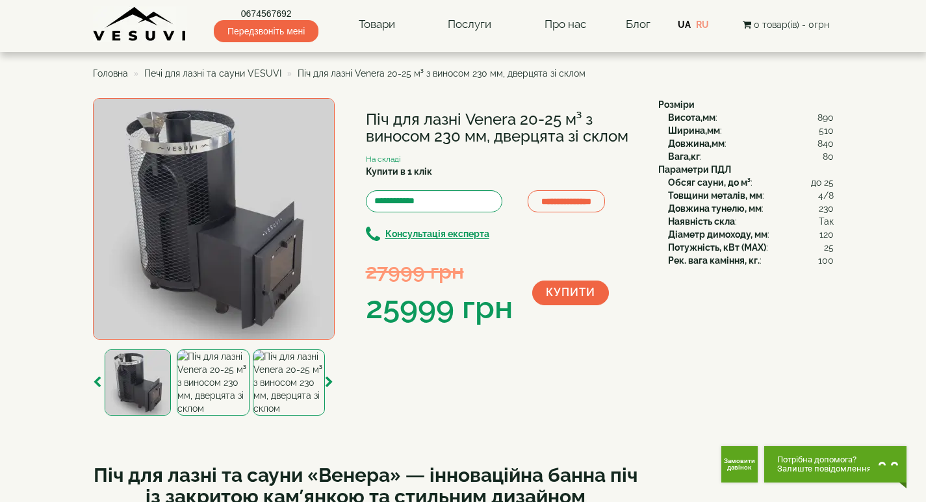
click at [217, 383] on img at bounding box center [213, 383] width 72 height 66
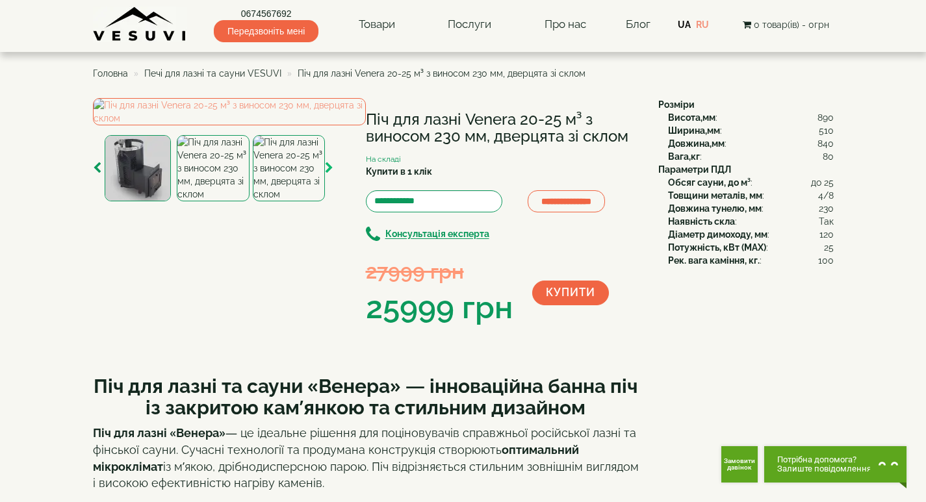
click at [333, 174] on icon "button" at bounding box center [329, 168] width 8 height 12
click at [222, 201] on img at bounding box center [213, 168] width 72 height 66
click at [286, 201] on img at bounding box center [289, 168] width 72 height 66
click at [325, 174] on icon "button" at bounding box center [329, 168] width 8 height 12
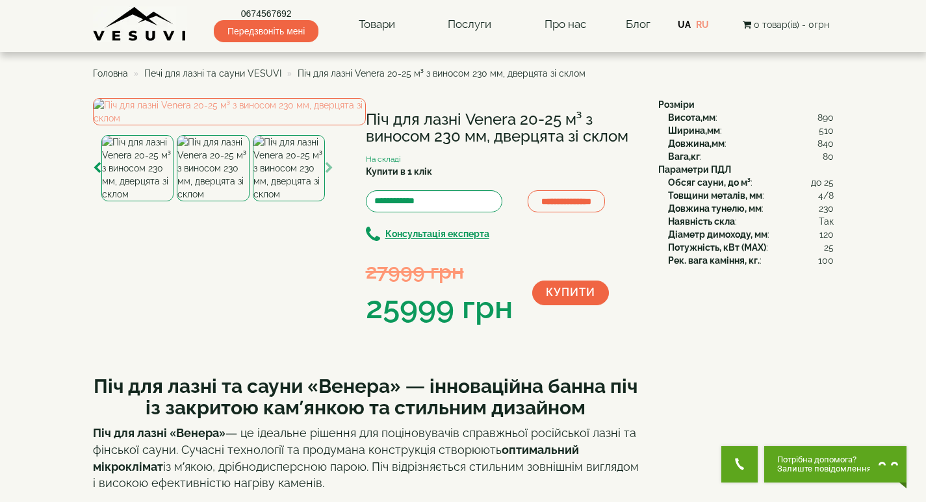
click at [325, 174] on icon "button" at bounding box center [329, 168] width 8 height 12
click at [301, 201] on img at bounding box center [289, 168] width 72 height 66
click at [184, 125] on img at bounding box center [229, 111] width 273 height 27
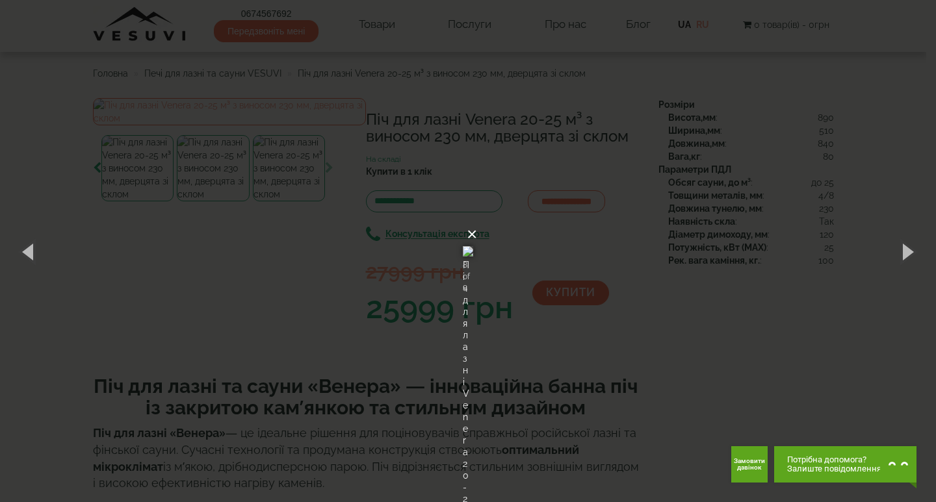
click at [477, 220] on button "×" at bounding box center [472, 234] width 10 height 29
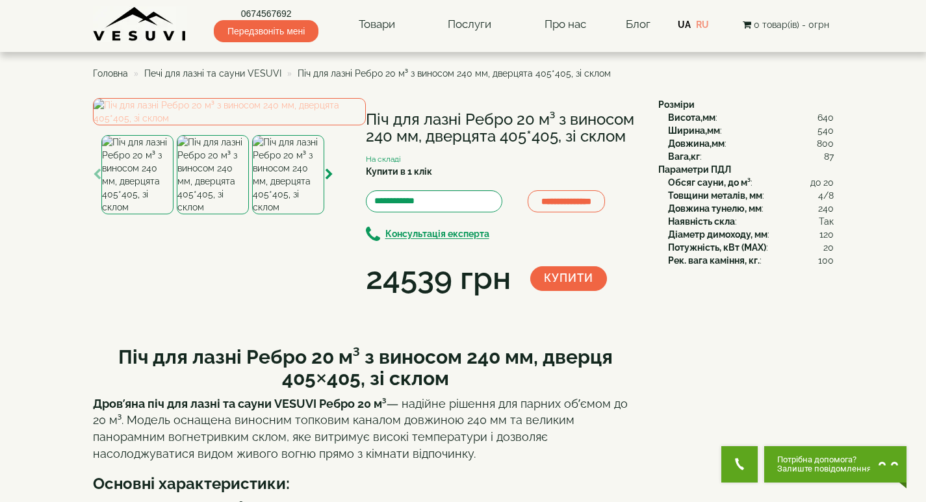
click at [227, 125] on img at bounding box center [229, 111] width 273 height 27
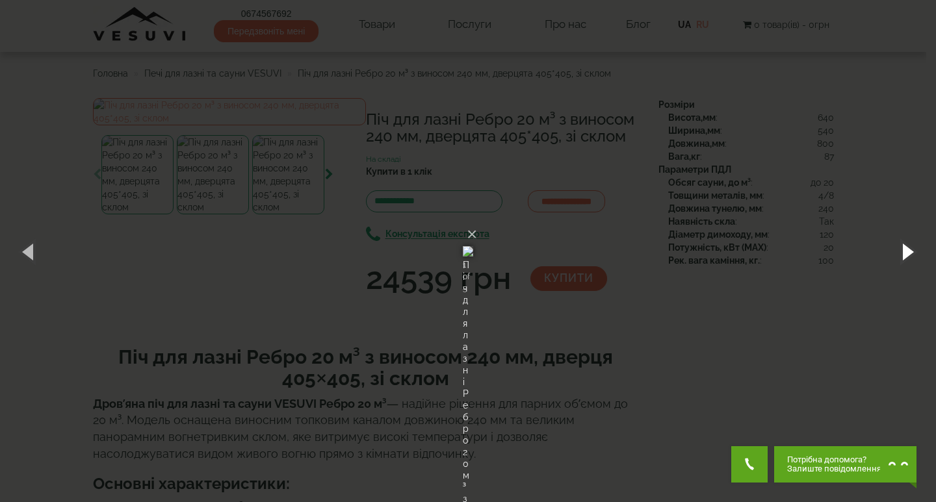
click at [907, 251] on button "button" at bounding box center [906, 251] width 58 height 71
click at [906, 251] on button "button" at bounding box center [906, 251] width 58 height 71
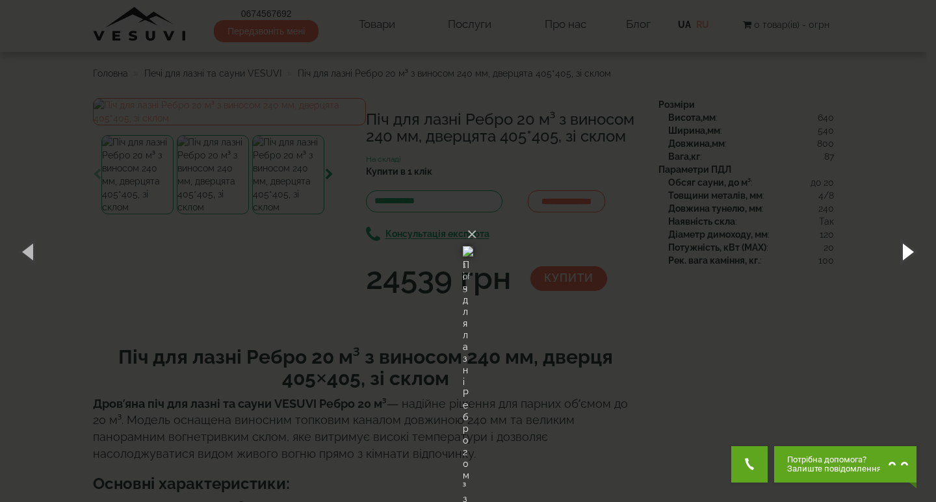
click at [906, 251] on button "button" at bounding box center [906, 251] width 58 height 71
click at [477, 220] on button "×" at bounding box center [472, 234] width 10 height 29
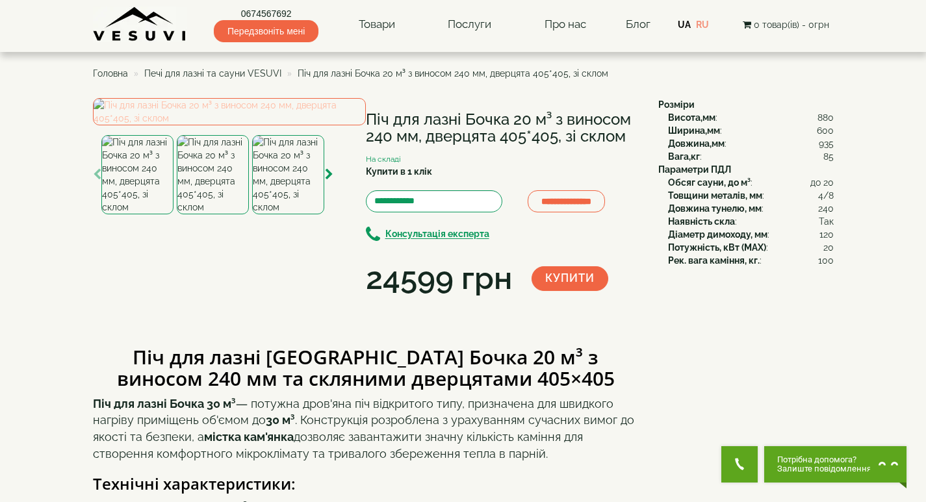
click at [206, 125] on img at bounding box center [229, 111] width 273 height 27
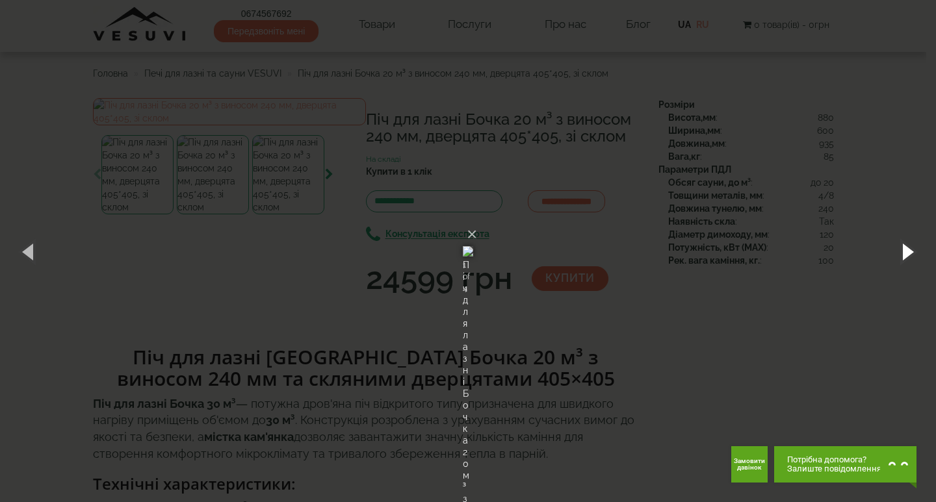
click at [904, 249] on button "button" at bounding box center [906, 251] width 58 height 71
click at [904, 253] on button "button" at bounding box center [906, 251] width 58 height 71
click at [29, 248] on button "button" at bounding box center [29, 251] width 58 height 71
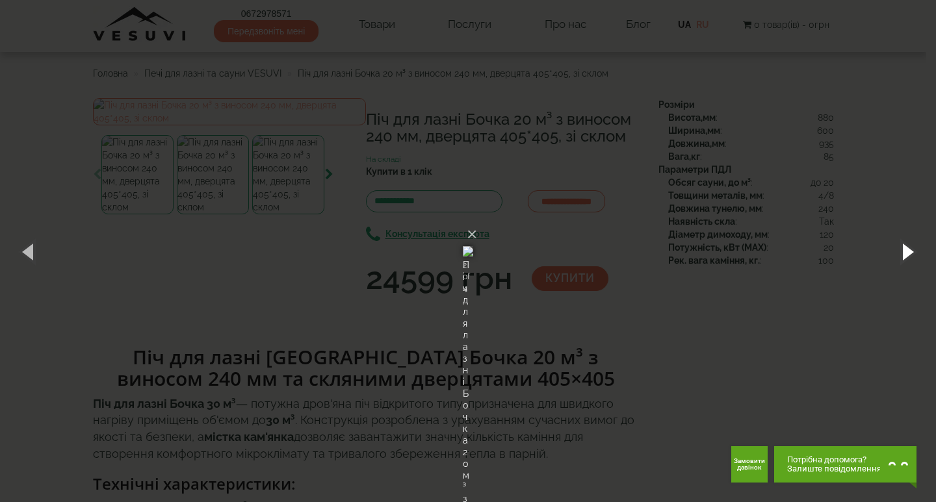
click at [907, 249] on button "button" at bounding box center [906, 251] width 58 height 71
click at [773, 129] on div "× Піч для лазні Бочка 20 м³ з виносом 240 мм, дверцята 405*405, зі склом 1 of 4…" at bounding box center [468, 251] width 936 height 502
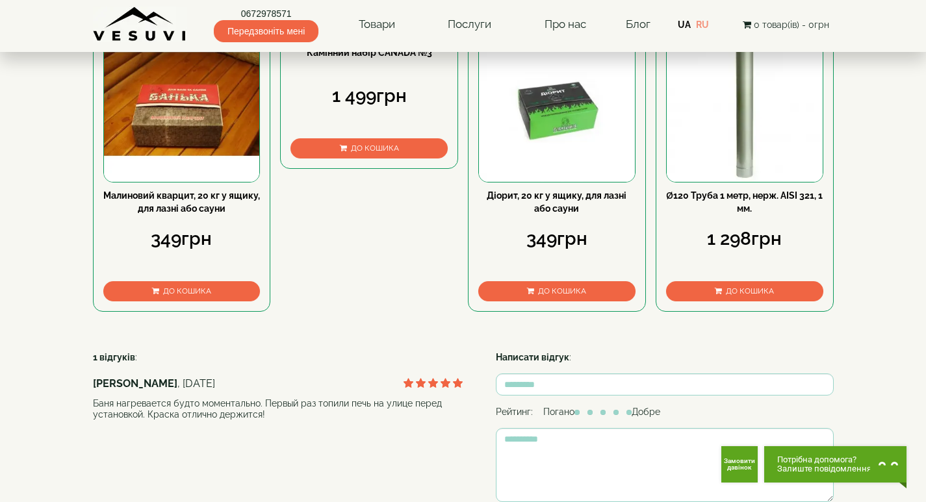
scroll to position [910, 0]
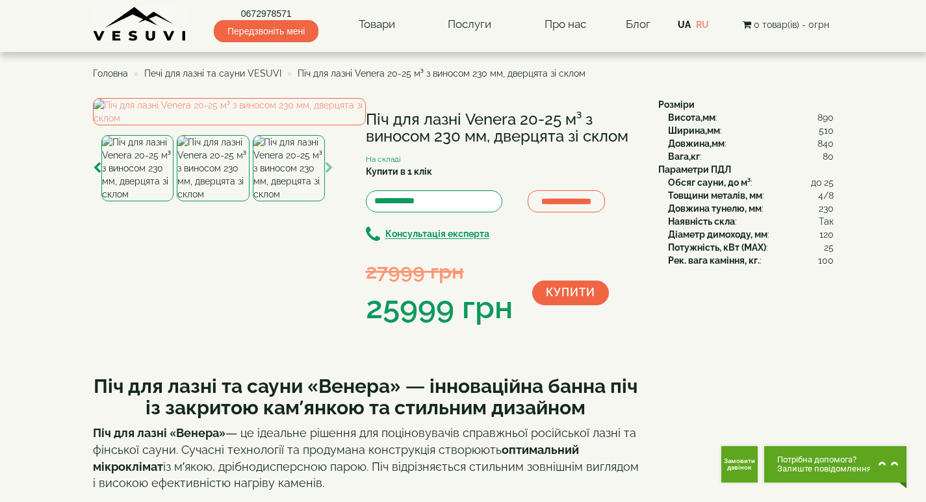
click at [209, 201] on img at bounding box center [213, 168] width 72 height 66
click at [268, 201] on img at bounding box center [289, 168] width 72 height 66
click at [191, 201] on img at bounding box center [213, 168] width 72 height 66
click at [144, 201] on img at bounding box center [137, 168] width 72 height 66
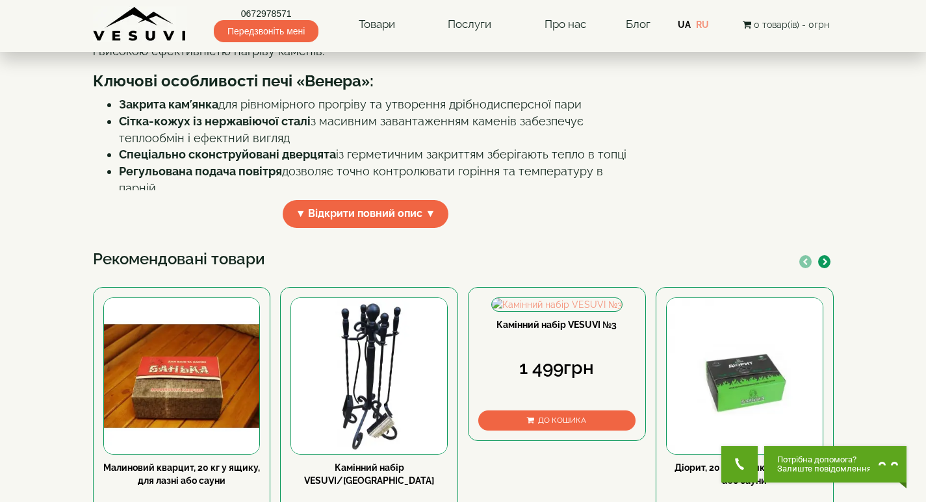
scroll to position [455, 0]
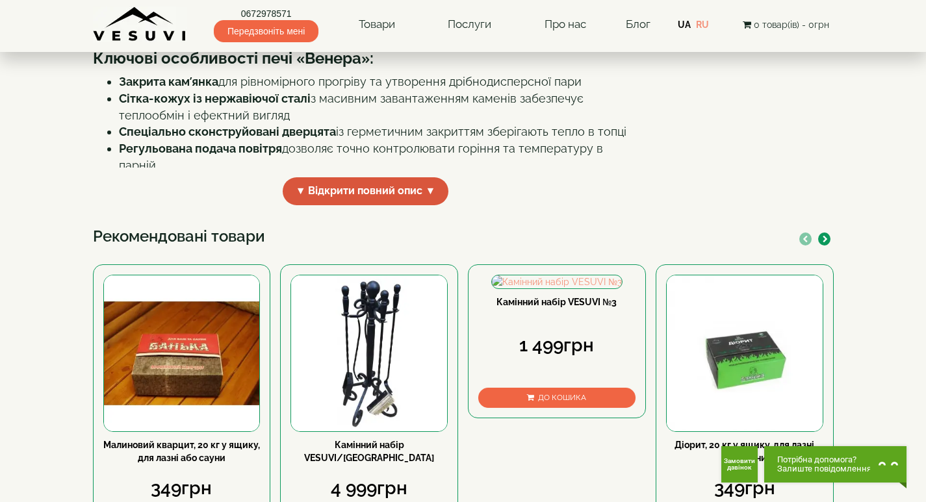
click at [318, 205] on span "▼ Відкрити повний опис ▼" at bounding box center [366, 191] width 166 height 28
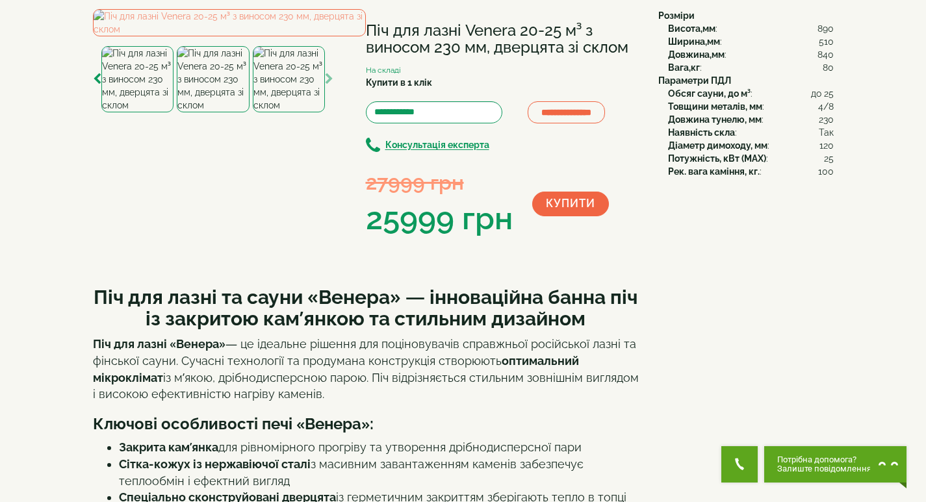
scroll to position [0, 0]
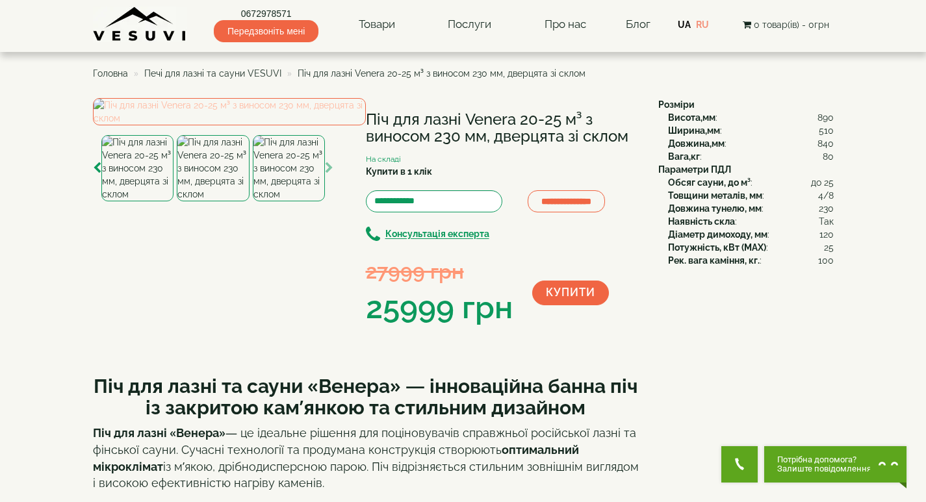
click at [270, 125] on img at bounding box center [229, 111] width 273 height 27
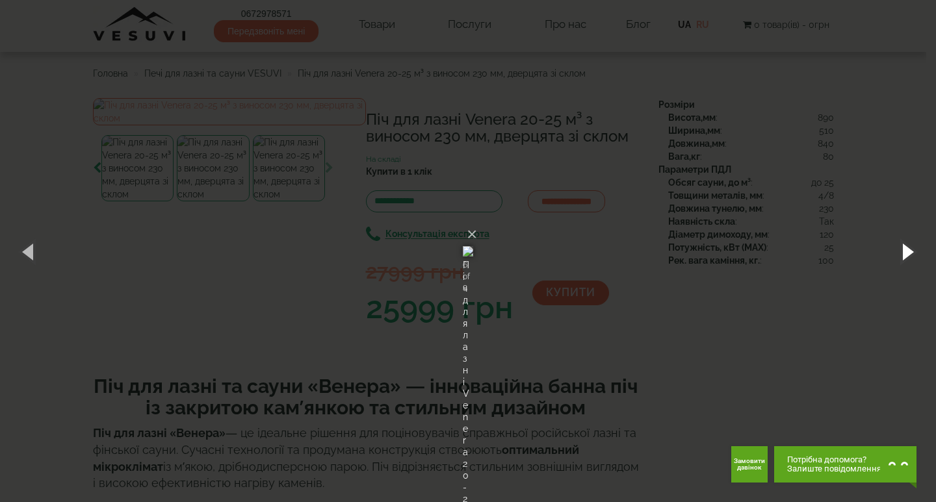
click at [899, 250] on button "button" at bounding box center [906, 251] width 58 height 71
click at [477, 220] on button "×" at bounding box center [472, 234] width 10 height 29
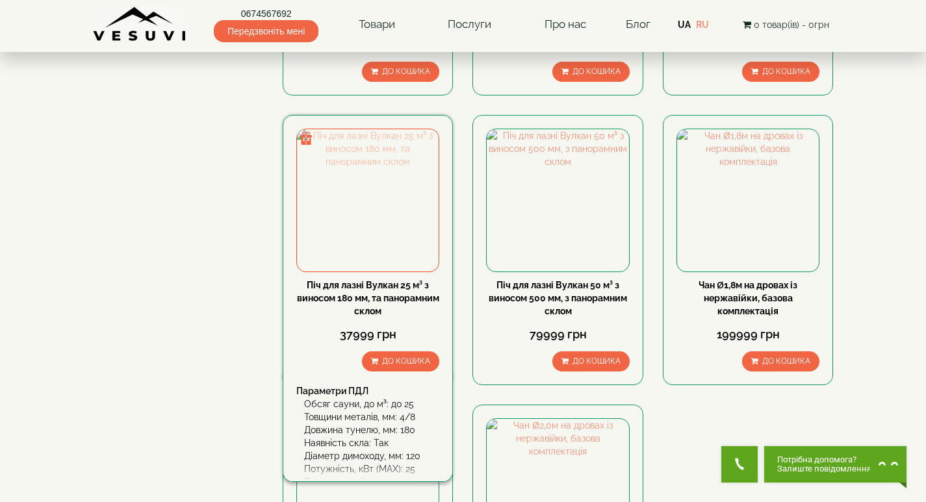
scroll to position [5393, 0]
